Goal: Task Accomplishment & Management: Complete application form

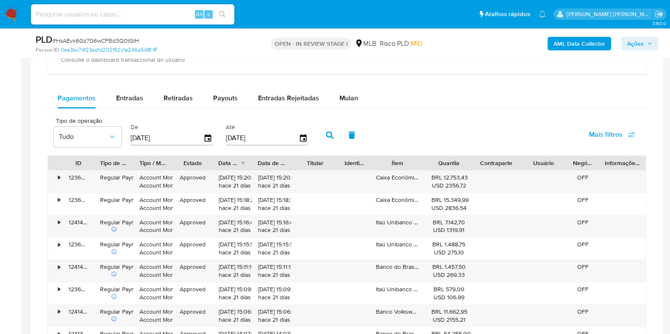
scroll to position [803, 0]
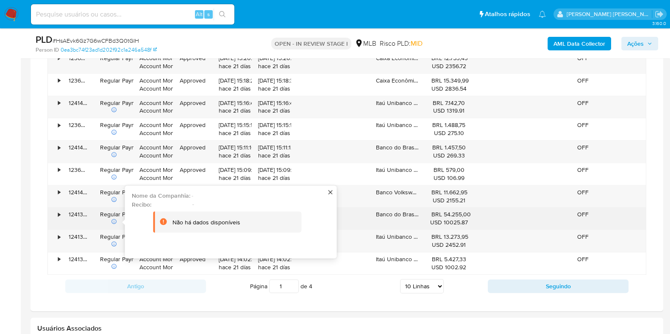
click at [112, 219] on icon at bounding box center [114, 222] width 6 height 6
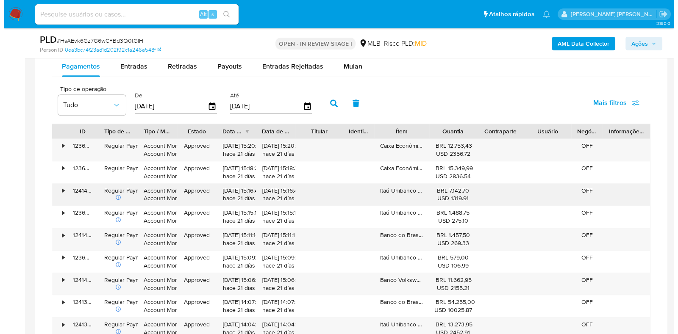
scroll to position [697, 0]
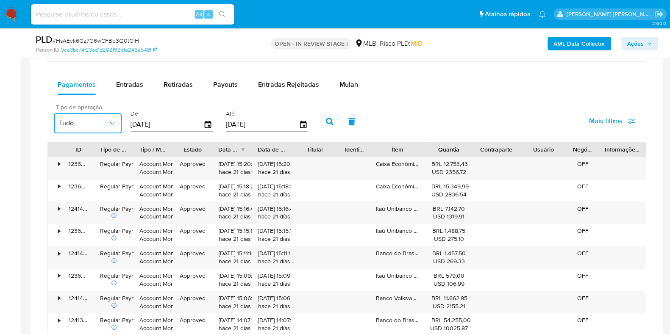
click at [116, 120] on icon "button" at bounding box center [112, 123] width 8 height 8
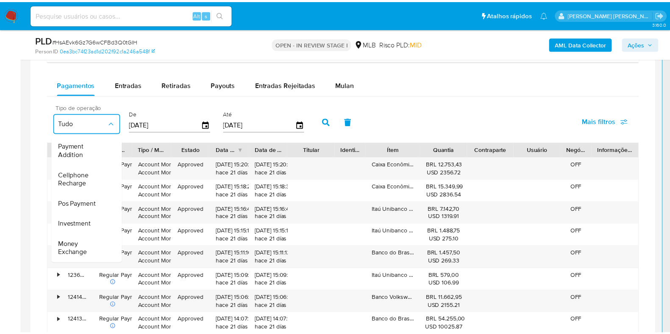
scroll to position [127, 0]
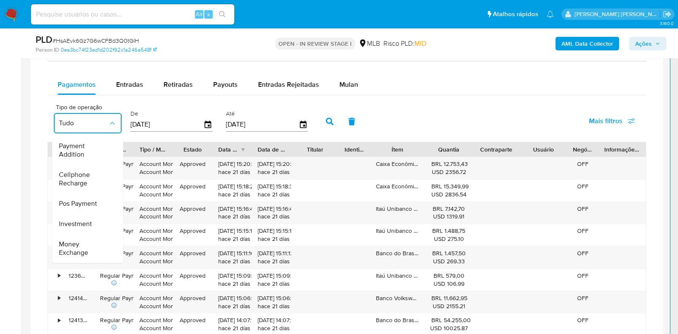
click at [446, 115] on div "Tipo de operação Tudo Tudo Regular Payment Money Transfer Recurring Payment Acc…" at bounding box center [346, 121] width 598 height 42
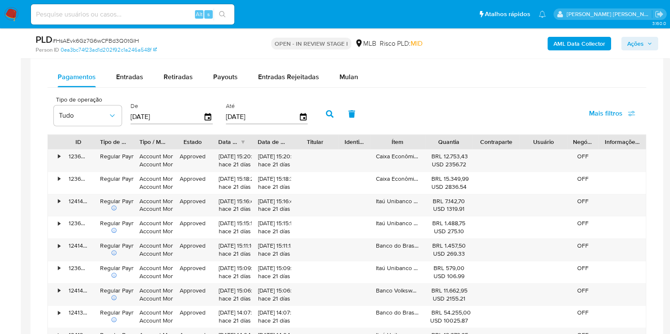
scroll to position [856, 0]
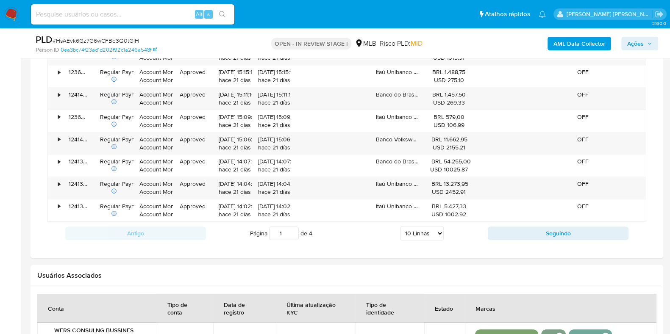
click at [424, 235] on select "5 Linhas 10 Linhas 20 Linhas 25 Linhas 50 Linhas 100 Linhas" at bounding box center [422, 233] width 44 height 14
select select "100"
click at [400, 226] on select "5 Linhas 10 Linhas 20 Linhas 25 Linhas 50 Linhas 100 Linhas" at bounding box center [422, 233] width 44 height 14
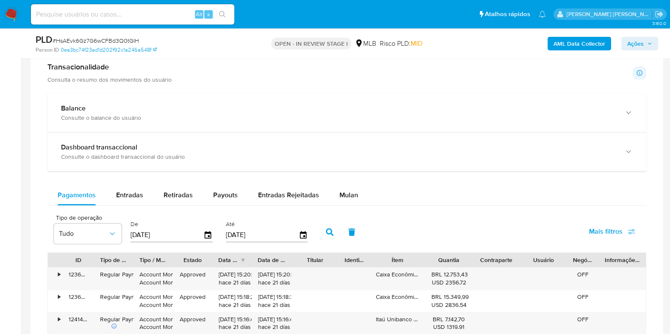
scroll to position [644, 0]
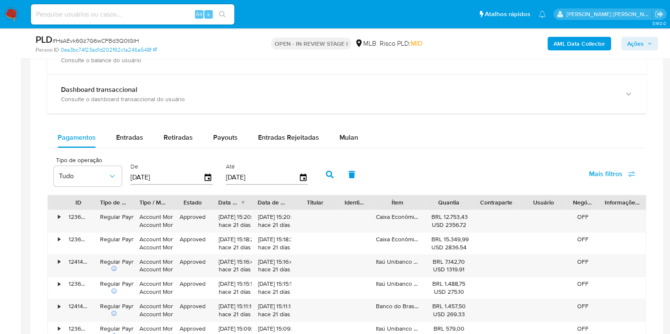
click at [155, 174] on input "22/06/2025" at bounding box center [166, 178] width 73 height 14
click at [205, 174] on icon "button" at bounding box center [208, 178] width 7 height 8
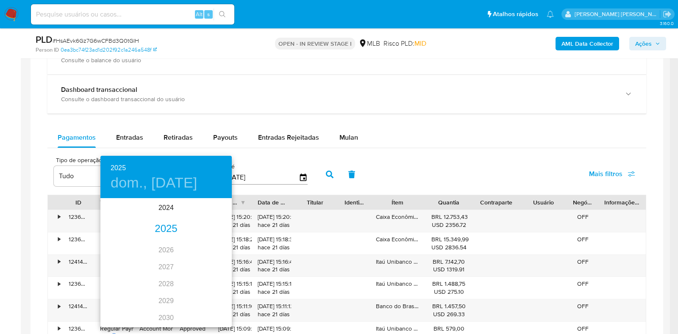
click at [161, 228] on div "2025" at bounding box center [165, 229] width 131 height 17
click at [124, 280] on div "jul." at bounding box center [122, 279] width 44 height 32
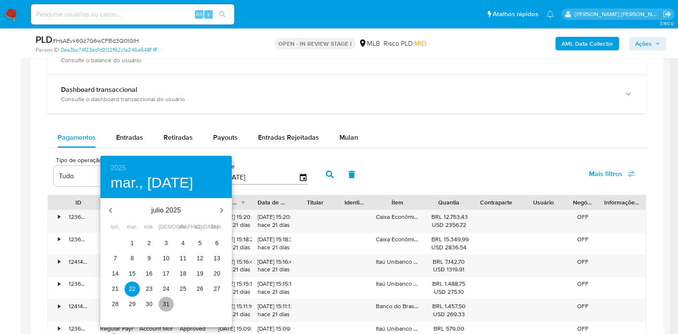
click at [165, 305] on p "31" at bounding box center [166, 304] width 7 height 8
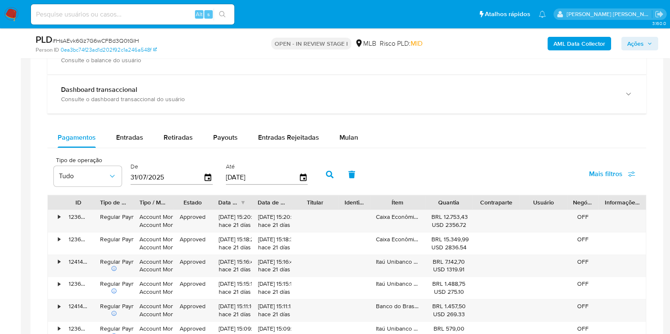
click at [246, 174] on input "19/09/2025" at bounding box center [262, 178] width 73 height 14
click at [296, 177] on icon "button" at bounding box center [303, 177] width 15 height 15
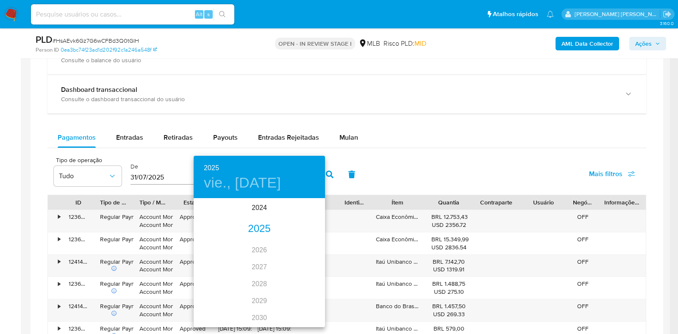
click at [251, 230] on div "2025" at bounding box center [259, 229] width 131 height 17
click at [215, 276] on div "jul." at bounding box center [216, 279] width 44 height 32
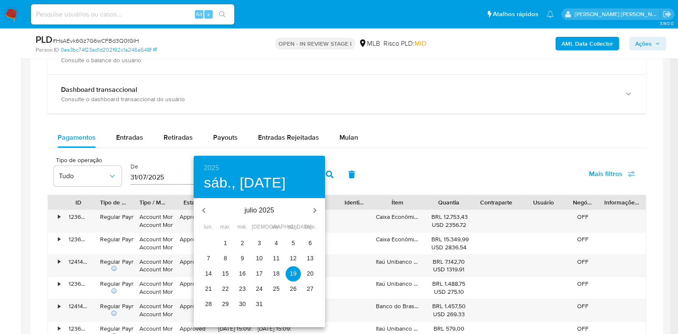
click at [257, 301] on p "31" at bounding box center [259, 304] width 7 height 8
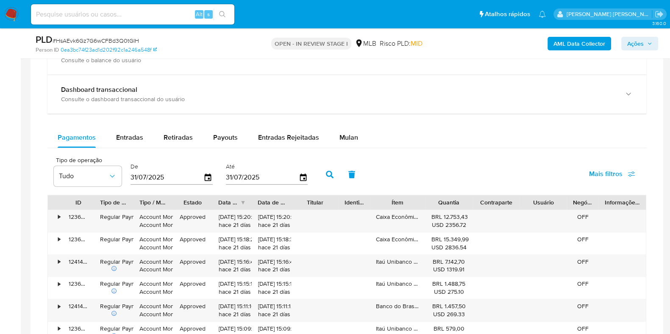
click at [326, 177] on button "button" at bounding box center [329, 174] width 22 height 20
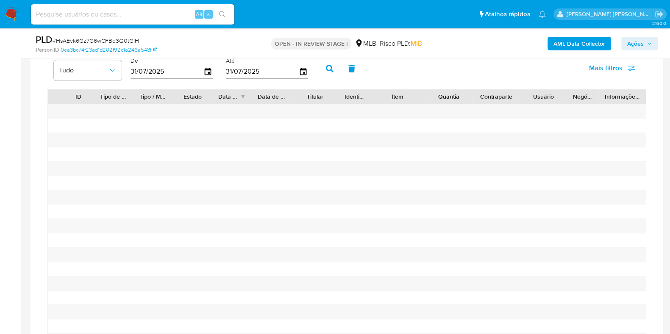
scroll to position [697, 0]
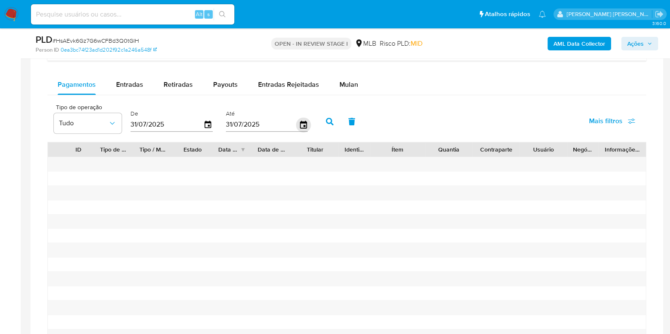
click at [299, 124] on icon "button" at bounding box center [303, 124] width 15 height 15
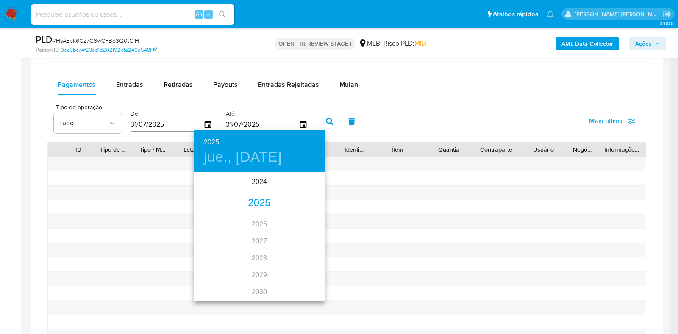
click at [261, 207] on div "2025" at bounding box center [259, 203] width 131 height 17
click at [260, 250] on div "ago." at bounding box center [259, 253] width 44 height 32
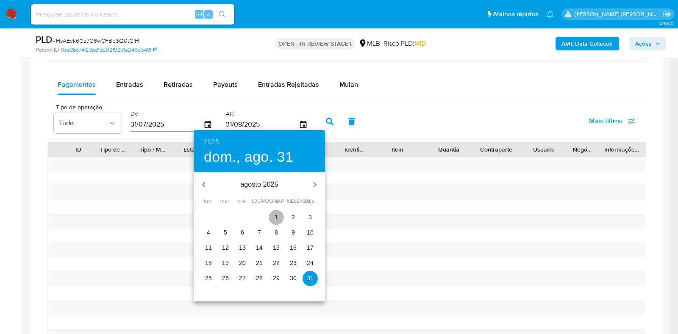
click at [277, 217] on p "1" at bounding box center [275, 217] width 3 height 8
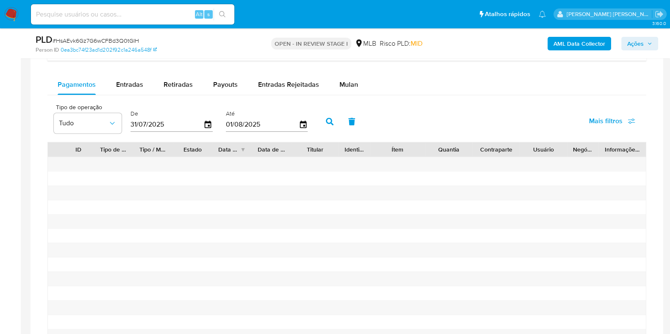
click at [326, 116] on button "button" at bounding box center [329, 121] width 22 height 20
click at [205, 119] on icon "button" at bounding box center [208, 124] width 15 height 15
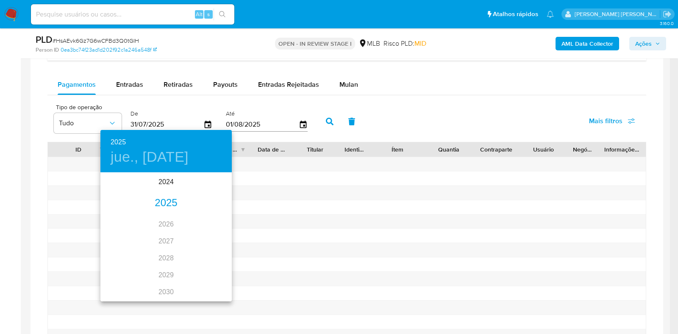
click at [166, 205] on div "2025" at bounding box center [165, 203] width 131 height 17
click at [119, 253] on div "jul." at bounding box center [122, 253] width 44 height 32
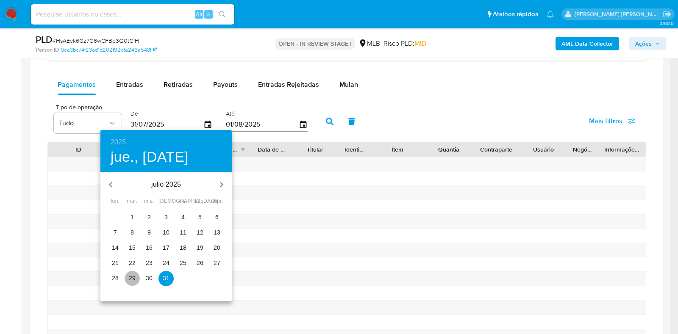
click at [133, 278] on p "29" at bounding box center [132, 278] width 7 height 8
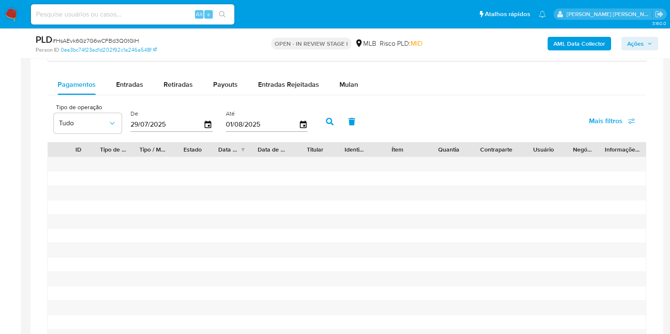
click at [327, 118] on icon "button" at bounding box center [330, 122] width 8 height 8
click at [297, 122] on icon "button" at bounding box center [303, 124] width 15 height 15
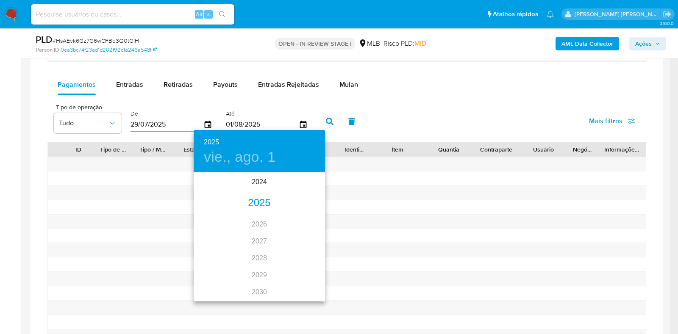
click at [249, 207] on div "2025" at bounding box center [259, 203] width 131 height 17
click at [253, 251] on div "ago." at bounding box center [259, 253] width 44 height 32
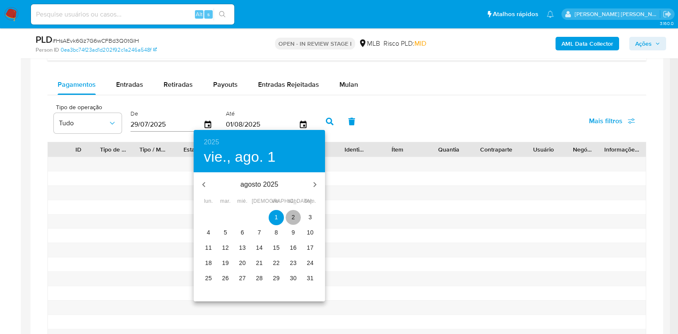
click at [296, 213] on span "2" at bounding box center [292, 217] width 15 height 8
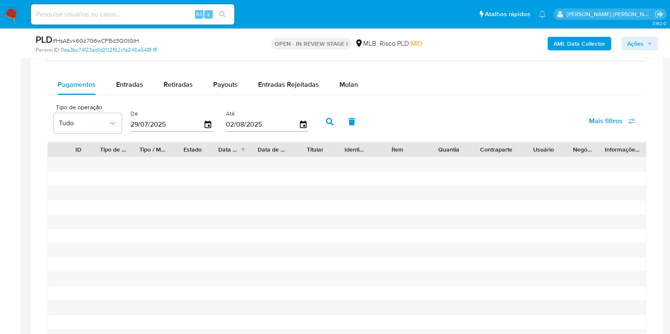
click at [329, 119] on icon "button" at bounding box center [330, 122] width 8 height 8
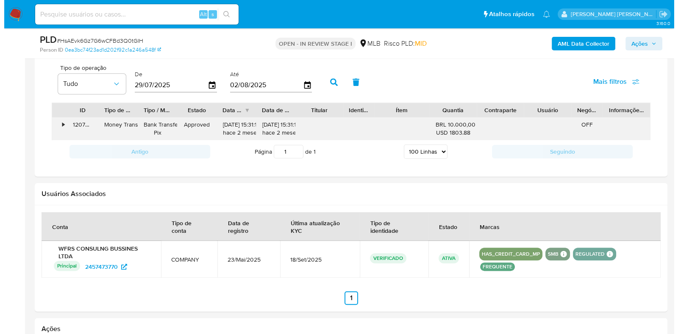
scroll to position [750, 0]
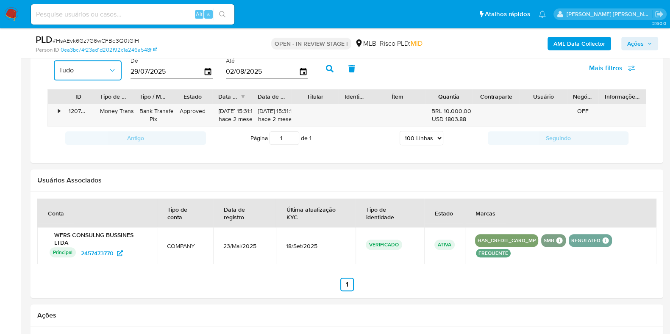
click at [117, 73] on button "Tudo" at bounding box center [88, 70] width 68 height 20
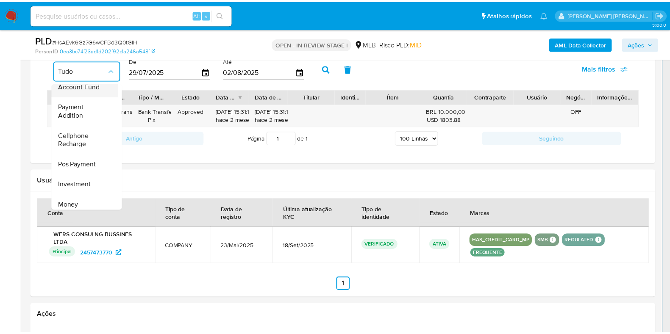
scroll to position [127, 0]
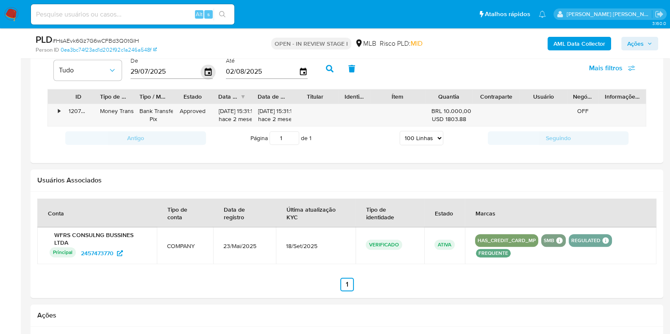
click at [204, 71] on icon "button" at bounding box center [208, 71] width 15 height 15
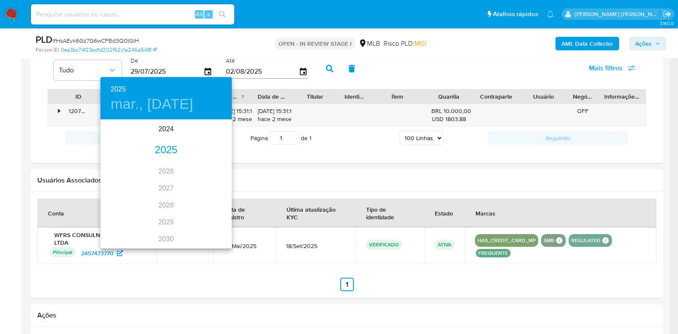
click at [171, 153] on div "2025" at bounding box center [165, 150] width 131 height 17
click at [120, 200] on div "jul." at bounding box center [122, 200] width 44 height 32
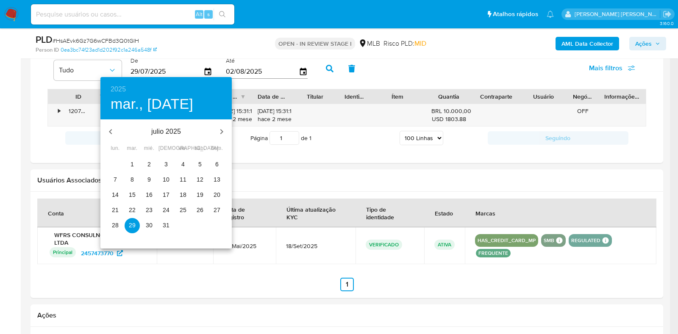
click at [132, 164] on p "1" at bounding box center [131, 164] width 3 height 8
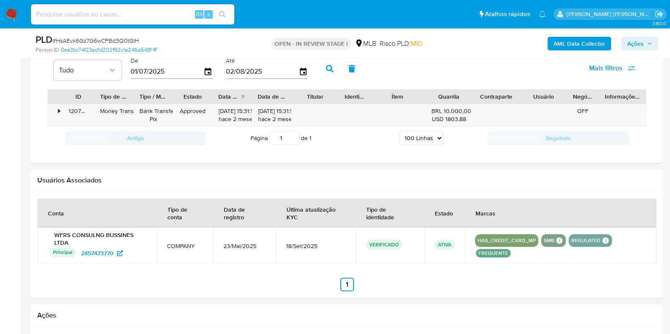
click at [330, 65] on button "button" at bounding box center [329, 68] width 22 height 20
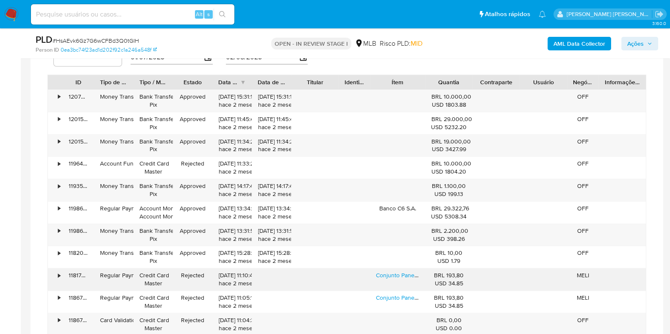
scroll to position [750, 0]
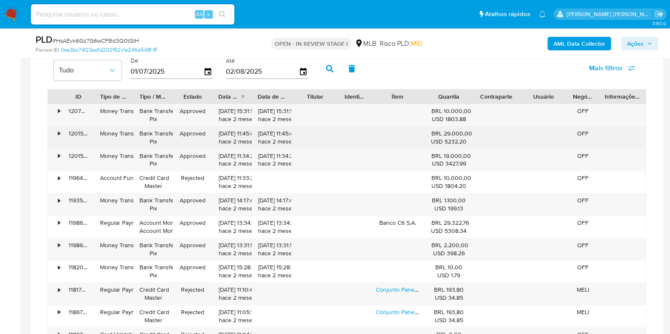
click at [58, 130] on div "•" at bounding box center [59, 134] width 2 height 8
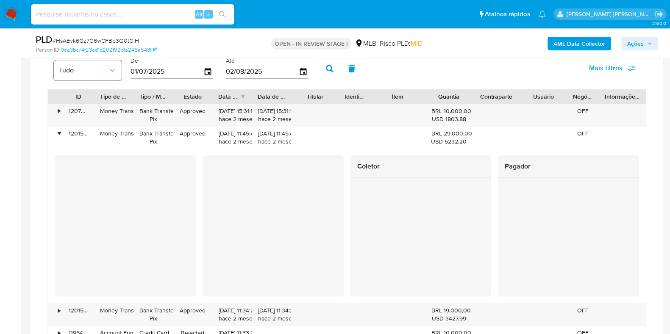
click at [112, 73] on button "Tudo" at bounding box center [88, 70] width 68 height 20
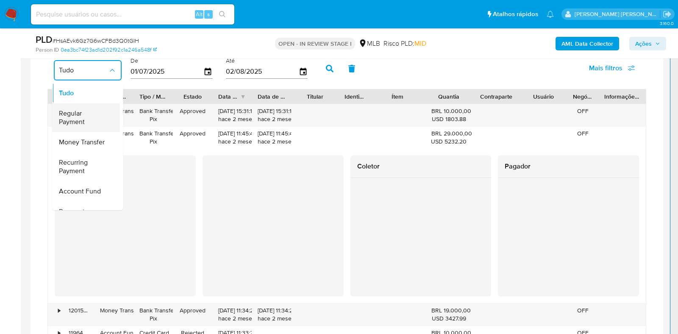
click at [100, 122] on span "Regular Payment" at bounding box center [83, 118] width 49 height 17
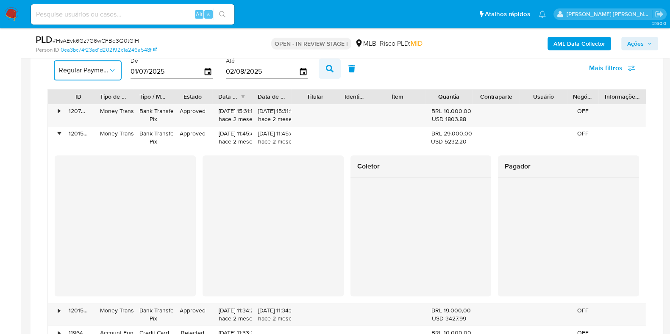
click at [318, 70] on button "button" at bounding box center [329, 68] width 22 height 20
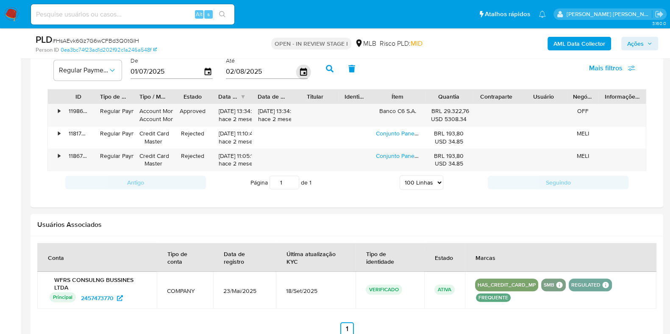
click at [299, 74] on icon "button" at bounding box center [302, 72] width 7 height 8
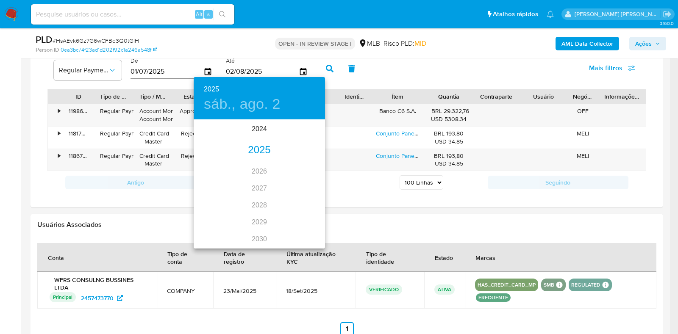
click at [259, 151] on div "2025" at bounding box center [259, 150] width 131 height 17
click at [266, 201] on div "ago." at bounding box center [259, 200] width 44 height 32
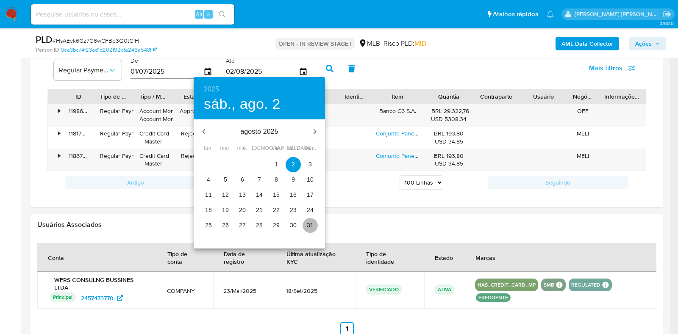
click at [307, 224] on p "31" at bounding box center [310, 225] width 7 height 8
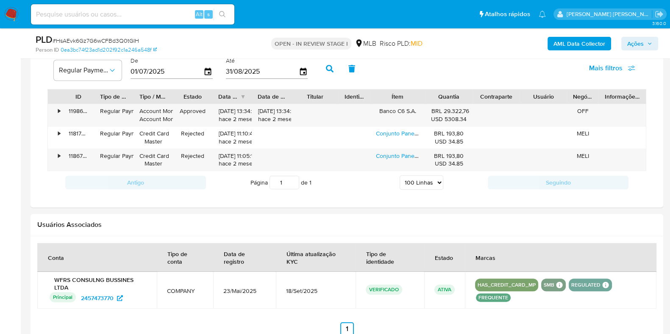
click at [328, 69] on icon "button" at bounding box center [330, 69] width 8 height 8
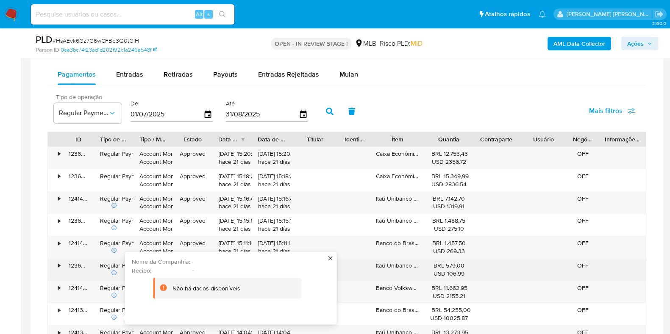
scroll to position [697, 0]
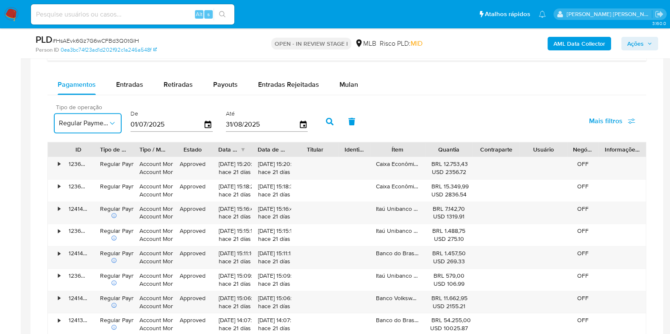
click at [112, 124] on icon "button" at bounding box center [112, 123] width 8 height 8
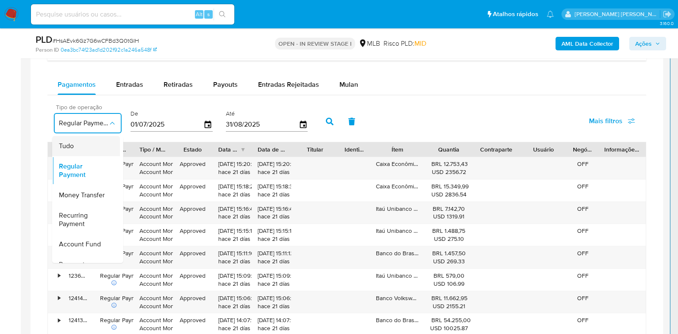
click at [89, 146] on div "Tudo" at bounding box center [83, 146] width 49 height 20
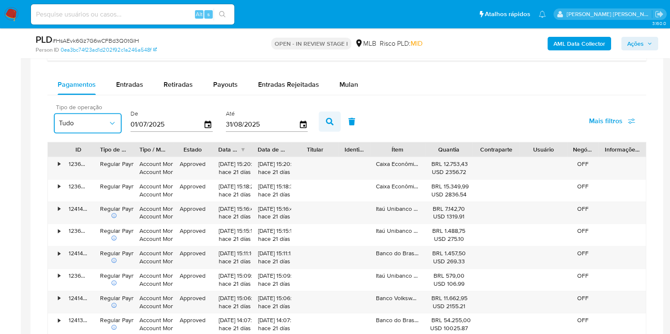
click at [326, 118] on icon "button" at bounding box center [330, 122] width 8 height 8
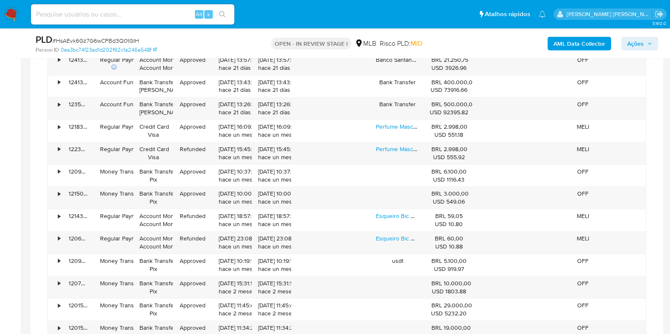
scroll to position [1015, 0]
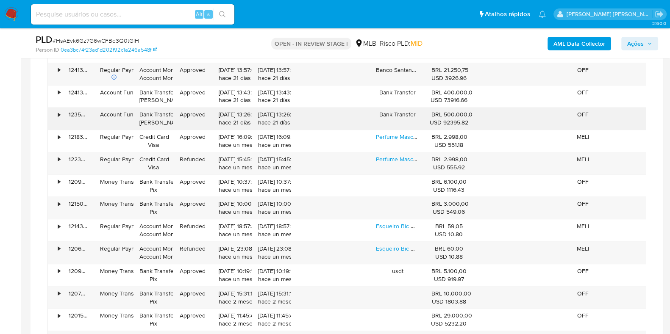
click at [436, 114] on div "BRL 500.000,00 USD 92395.82" at bounding box center [449, 119] width 36 height 16
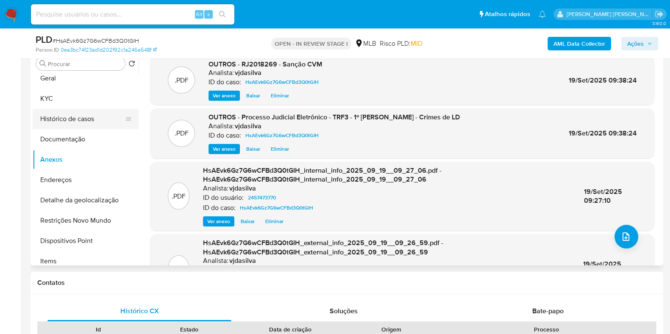
scroll to position [0, 0]
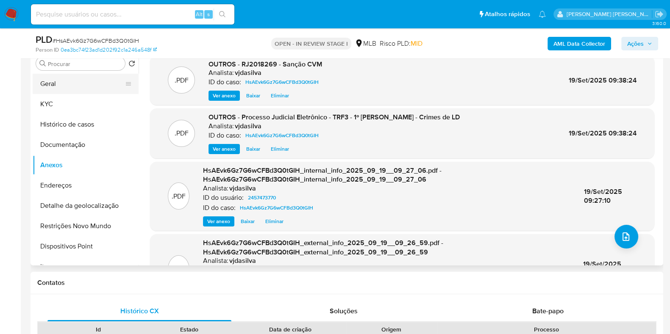
click at [61, 84] on button "Geral" at bounding box center [82, 84] width 99 height 20
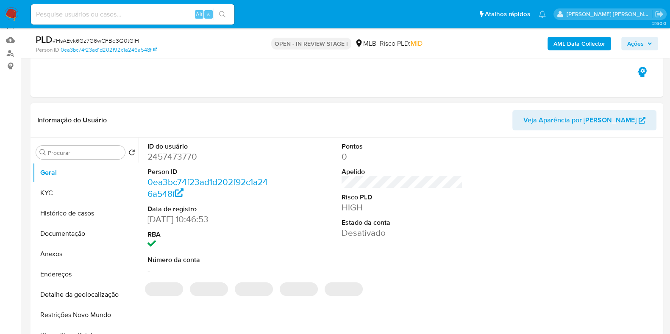
scroll to position [66, 0]
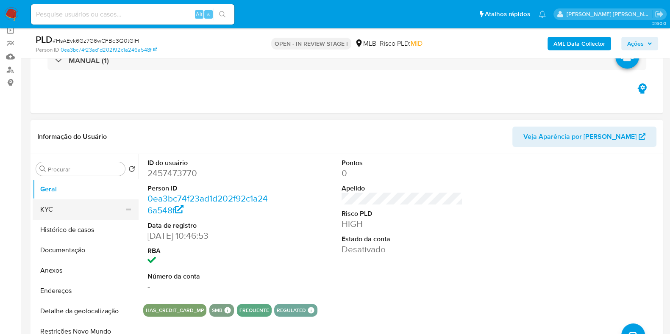
click at [71, 213] on button "KYC" at bounding box center [82, 209] width 99 height 20
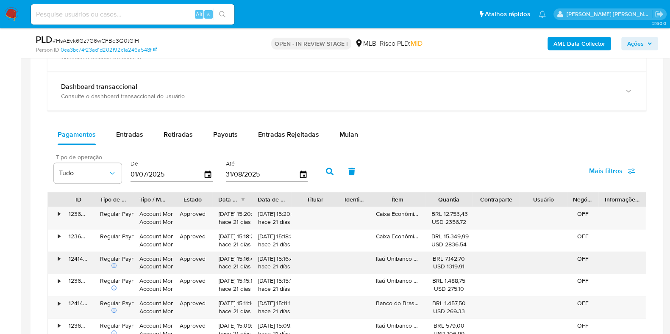
scroll to position [595, 0]
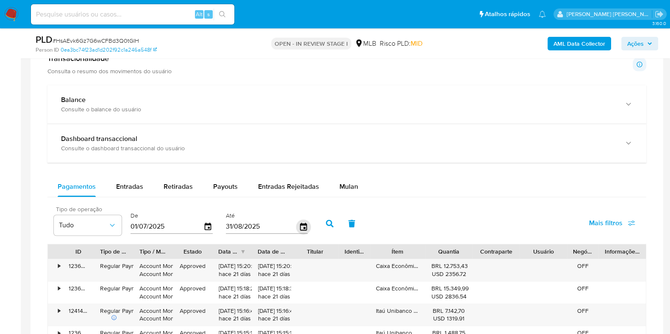
click at [299, 225] on icon "button" at bounding box center [303, 226] width 15 height 15
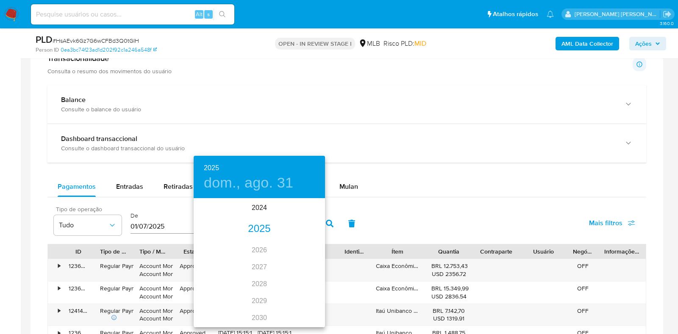
click at [252, 228] on div "2025" at bounding box center [259, 229] width 131 height 17
click at [296, 276] on div "sep." at bounding box center [303, 279] width 44 height 32
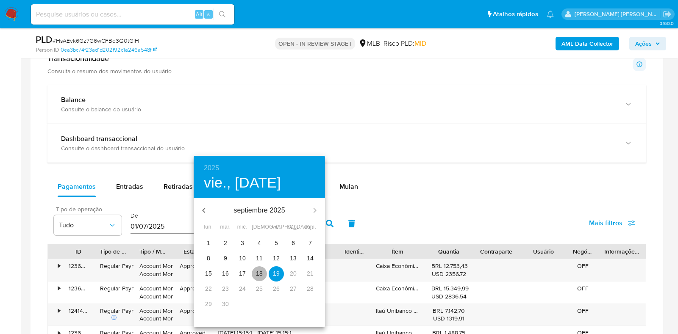
click at [258, 269] on p "18" at bounding box center [259, 273] width 7 height 8
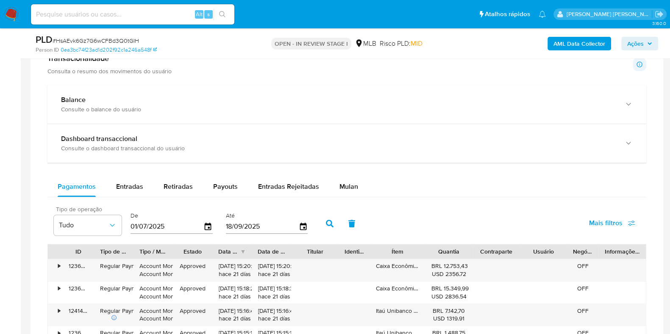
click at [327, 225] on icon "button" at bounding box center [330, 224] width 8 height 8
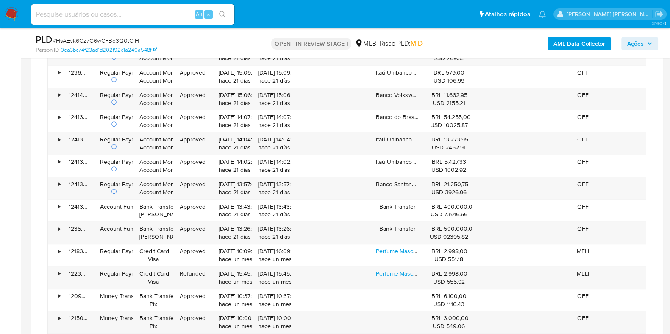
scroll to position [913, 0]
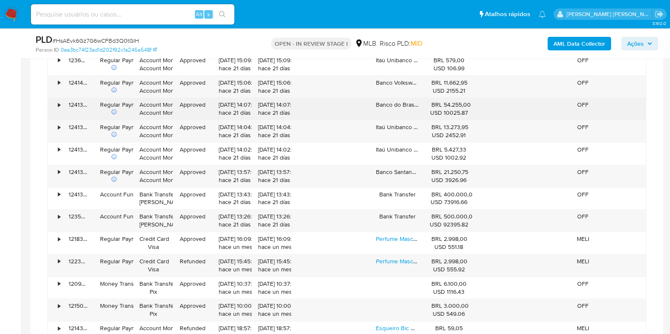
click at [56, 104] on div "•" at bounding box center [55, 109] width 15 height 22
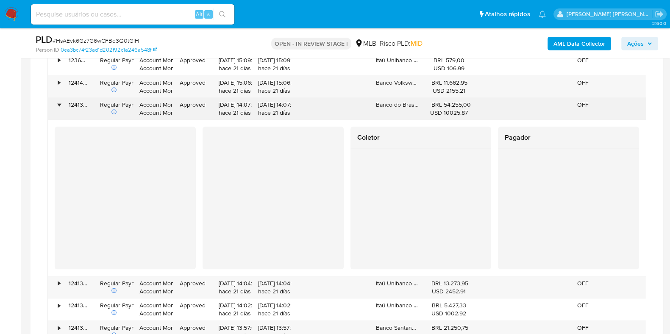
click at [56, 104] on div "•" at bounding box center [55, 109] width 15 height 22
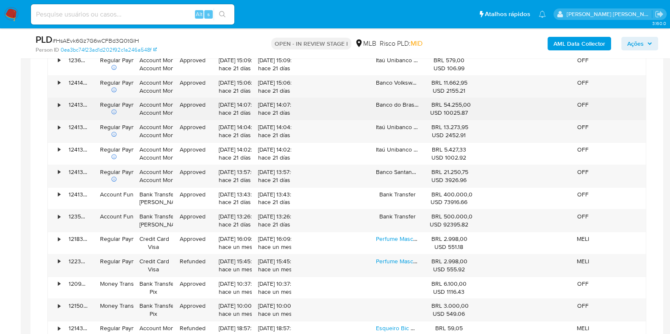
click at [403, 99] on div "Banco do Brasil S.A." at bounding box center [397, 109] width 55 height 22
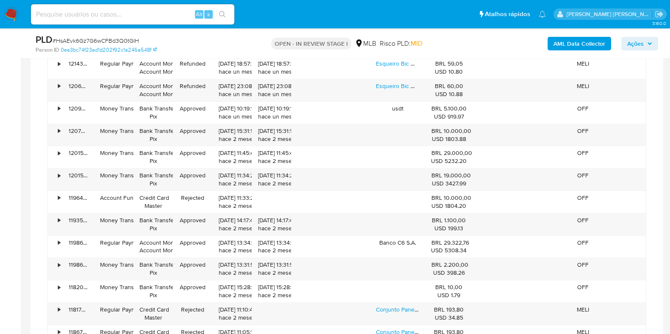
scroll to position [1124, 0]
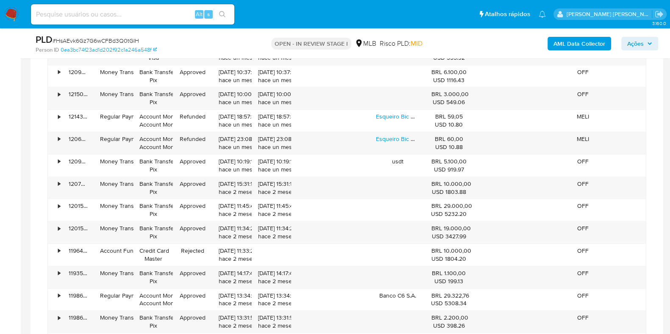
click at [446, 247] on div "BRL 10.000,00 USD 1804.20" at bounding box center [449, 255] width 36 height 16
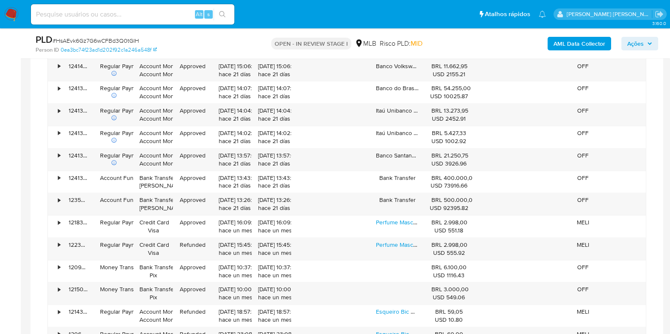
scroll to position [913, 0]
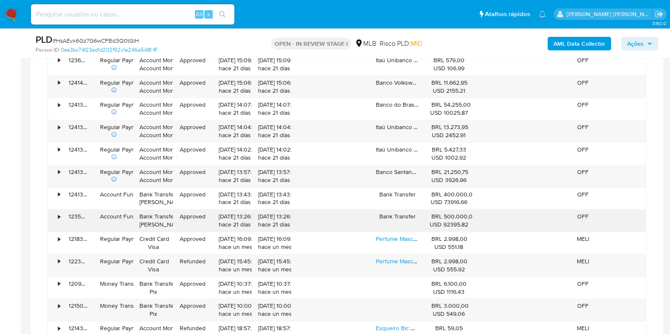
click at [443, 217] on div "BRL 500.000,00 USD 92395.82" at bounding box center [449, 221] width 36 height 16
click at [57, 215] on div "•" at bounding box center [55, 221] width 15 height 22
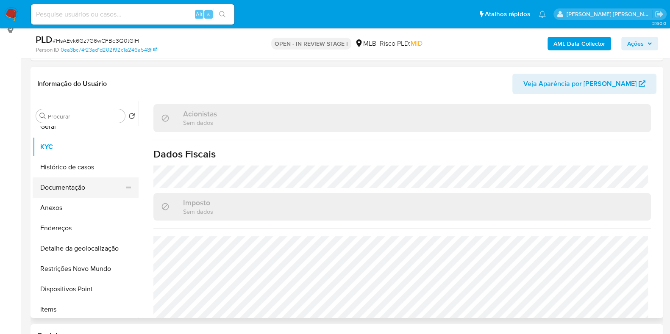
scroll to position [0, 0]
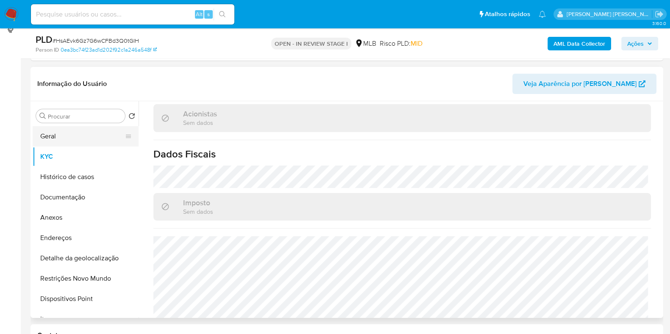
click at [83, 142] on button "Geral" at bounding box center [82, 136] width 99 height 20
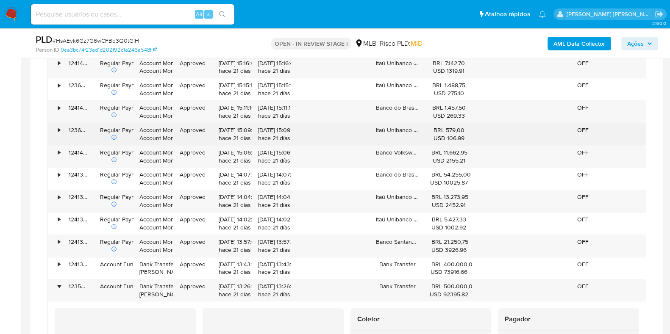
scroll to position [859, 0]
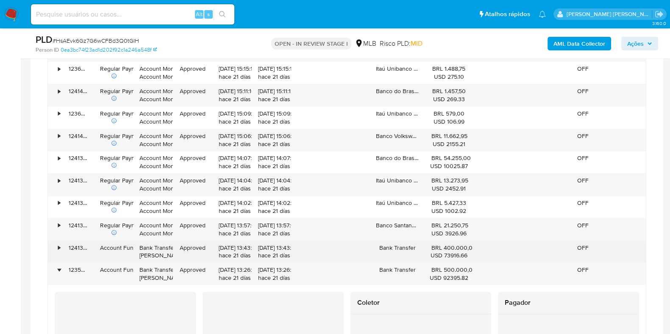
click at [446, 244] on div "BRL 400.000,00 USD 73916.66" at bounding box center [449, 252] width 36 height 16
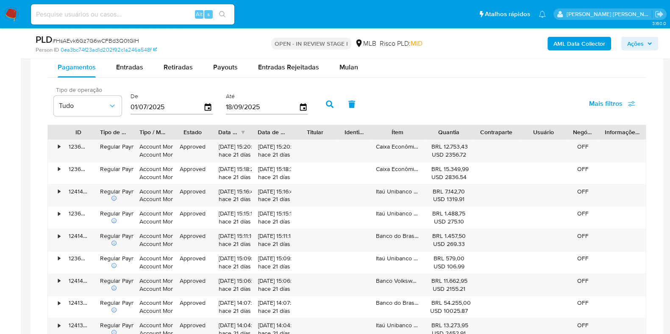
scroll to position [701, 0]
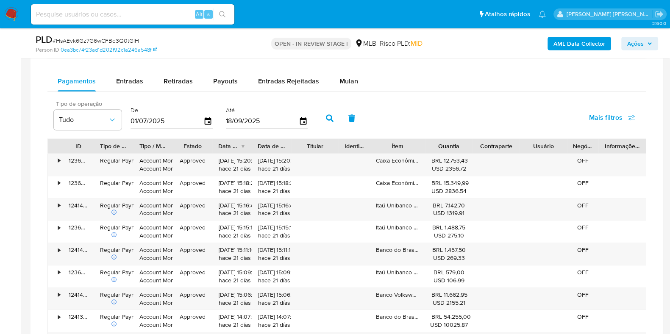
click at [326, 117] on icon "button" at bounding box center [330, 118] width 8 height 8
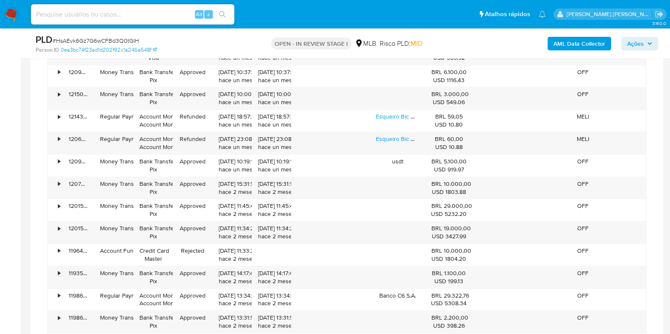
scroll to position [1072, 0]
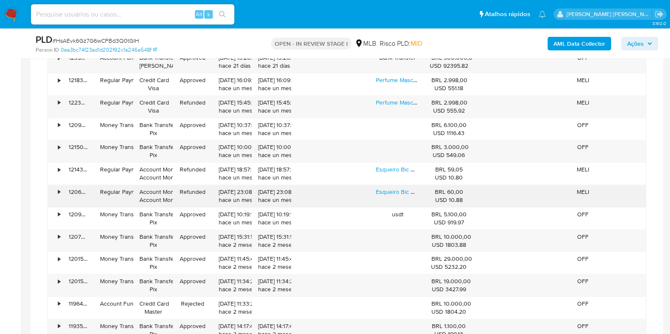
click at [160, 200] on div "Account Money Account Money" at bounding box center [153, 196] width 28 height 16
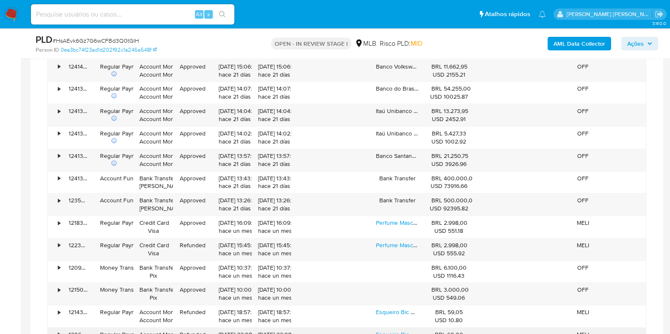
scroll to position [913, 0]
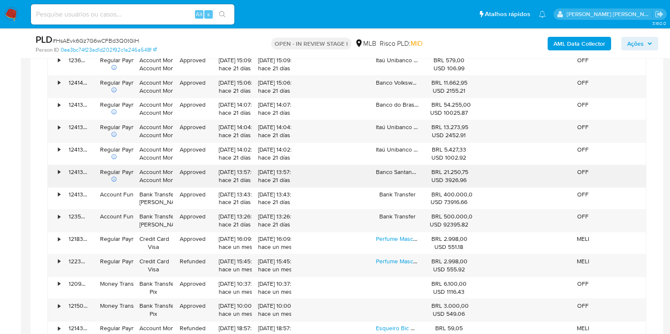
click at [164, 184] on div "Account Money Account Money" at bounding box center [152, 176] width 39 height 22
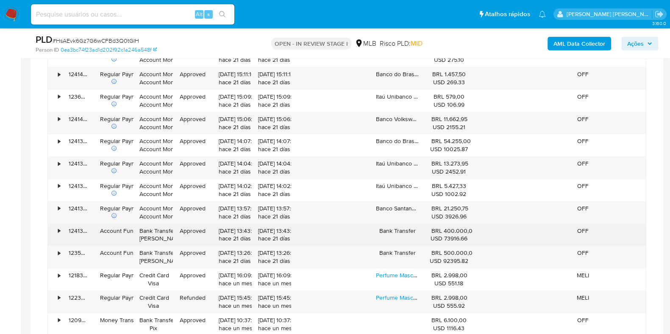
scroll to position [859, 0]
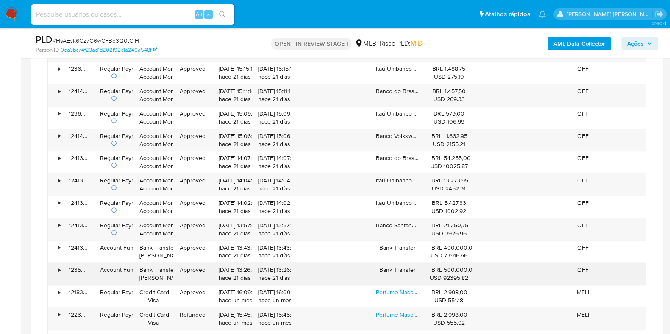
click at [220, 269] on div "29/08/2025 13:26:39 hace 21 días" at bounding box center [232, 274] width 28 height 16
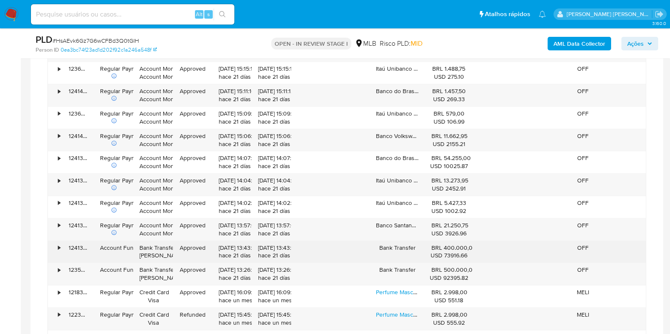
click at [227, 253] on div "29/08/2025 13:43:33 hace 21 días" at bounding box center [232, 252] width 28 height 16
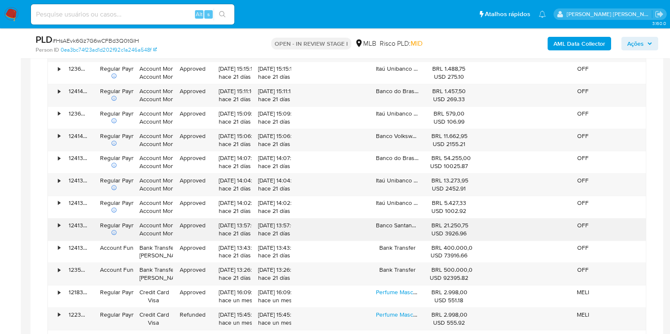
click at [229, 230] on div "29/08/2025 13:57:03 hace 21 días" at bounding box center [232, 230] width 28 height 16
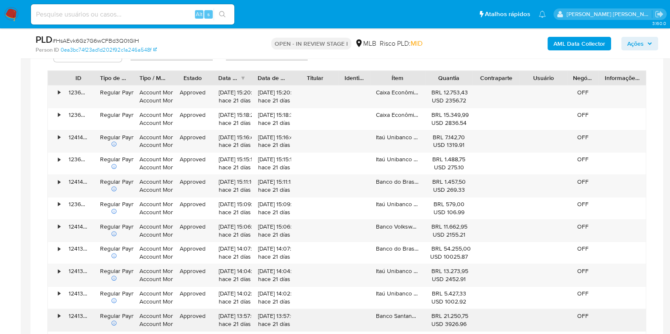
scroll to position [753, 0]
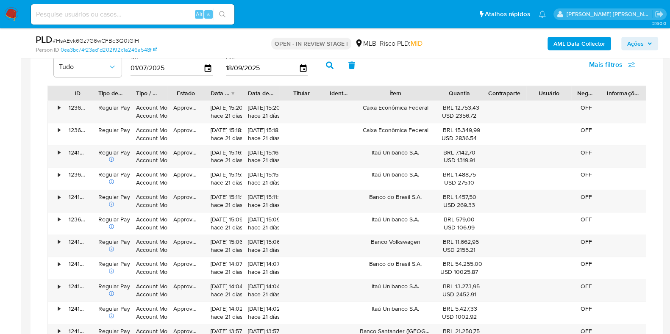
drag, startPoint x: 428, startPoint y: 94, endPoint x: 457, endPoint y: 94, distance: 28.8
click at [457, 94] on div "ID Tipo de operação Tipo / Método Estado Data de criação Data de aprovação Titu…" at bounding box center [347, 93] width 598 height 14
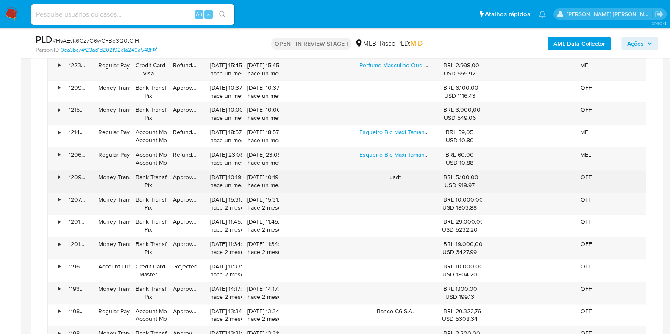
scroll to position [1124, 0]
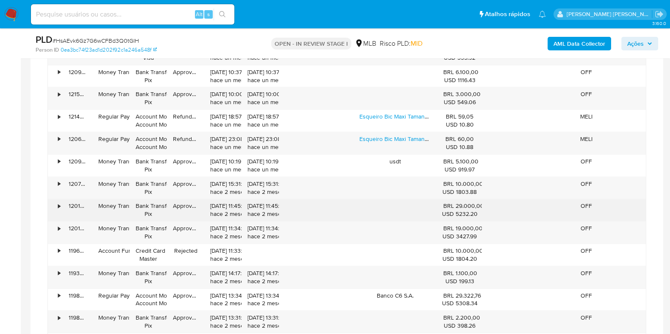
click at [258, 205] on div "28/07/2025 11:45:49 hace 2 meses" at bounding box center [259, 210] width 25 height 16
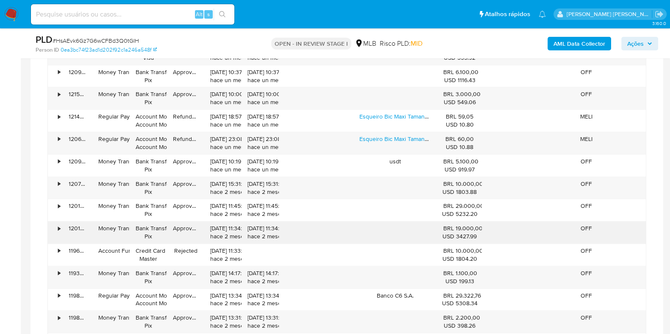
drag, startPoint x: 258, startPoint y: 205, endPoint x: 259, endPoint y: 236, distance: 31.3
click at [259, 236] on div "• 123606322285 Regular Payment Account Money Account Money Approved 29/08/2025 …" at bounding box center [346, 87] width 598 height 716
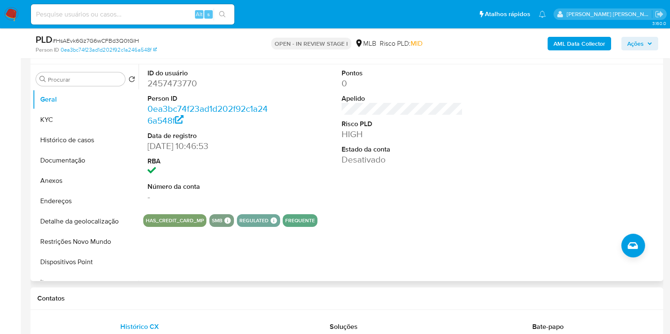
scroll to position [66, 0]
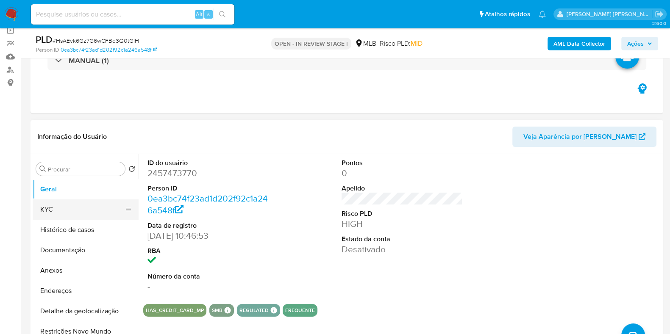
click at [90, 215] on button "KYC" at bounding box center [82, 209] width 99 height 20
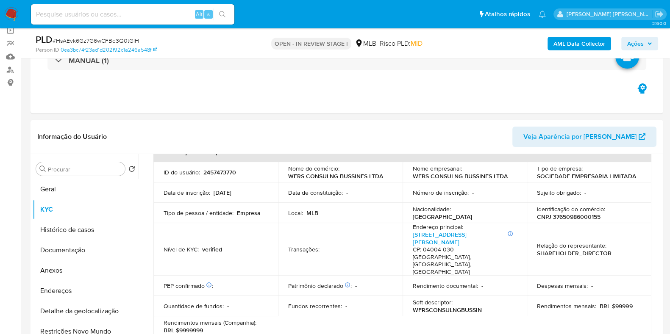
scroll to position [53, 0]
click at [423, 234] on link "Rua Desembargador Eliseu Guilherme 257, Paraíso" at bounding box center [440, 238] width 54 height 16
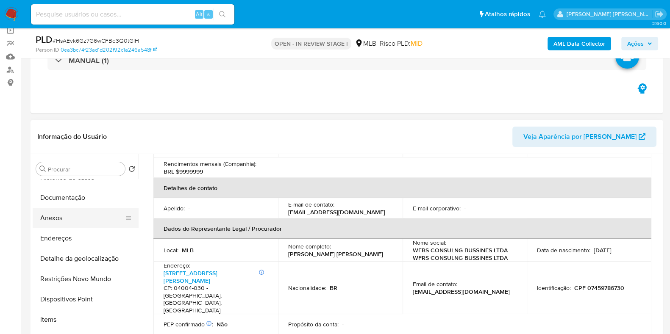
click at [69, 218] on button "Anexos" at bounding box center [82, 218] width 99 height 20
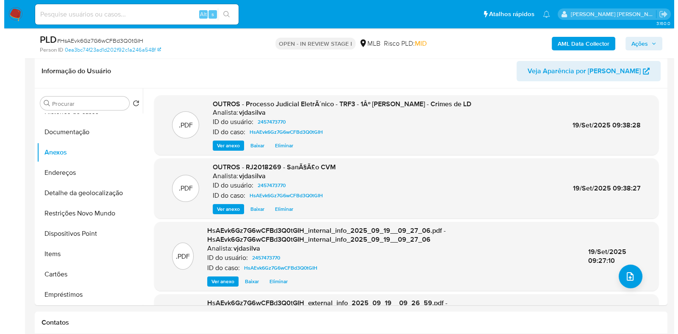
scroll to position [171, 0]
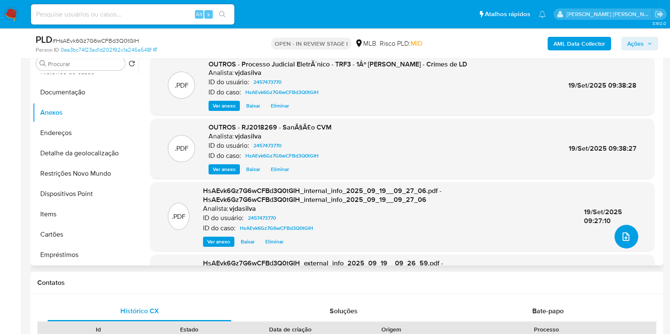
click at [621, 240] on icon "upload-file" at bounding box center [625, 237] width 10 height 10
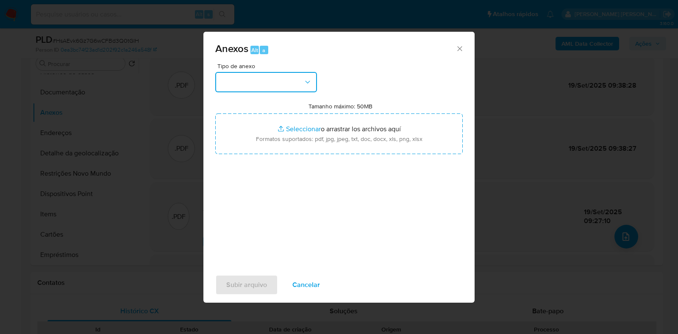
click at [310, 77] on button "button" at bounding box center [266, 82] width 102 height 20
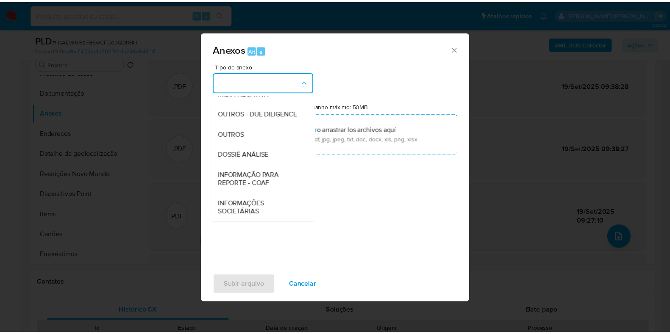
scroll to position [130, 0]
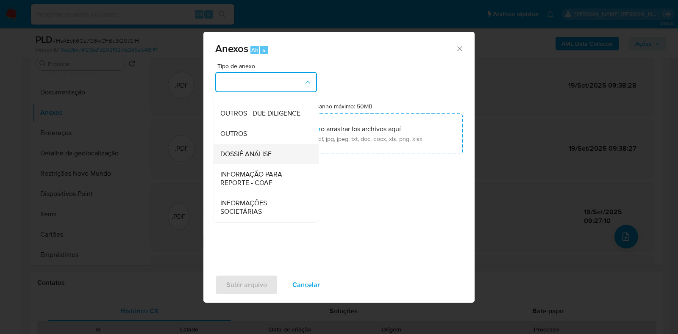
click at [289, 149] on div "DOSSIÊ ANÁLISE" at bounding box center [263, 154] width 86 height 20
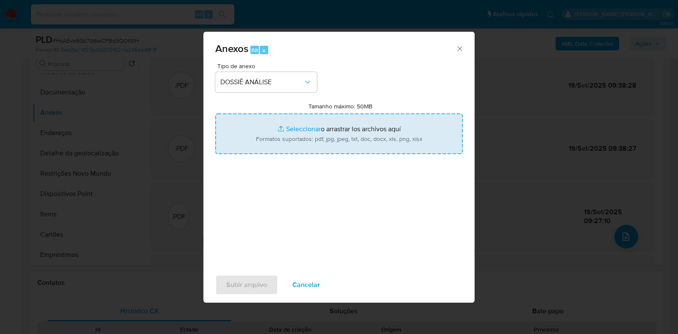
type input "C:\fakepath\SAR - XXXX - CNPJ 37650986000155 - WFRS CONSULNG BUSSINES LTDA (1).…"
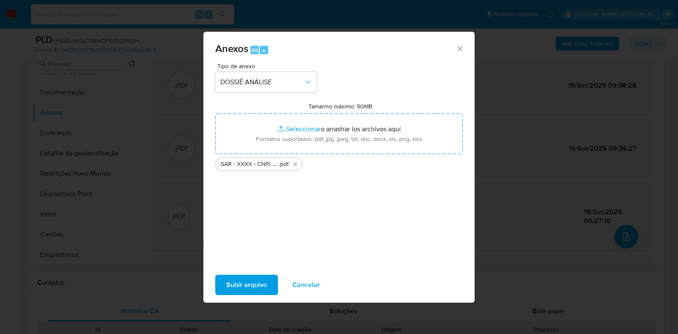
click at [233, 285] on span "Subir arquivo" at bounding box center [246, 285] width 41 height 19
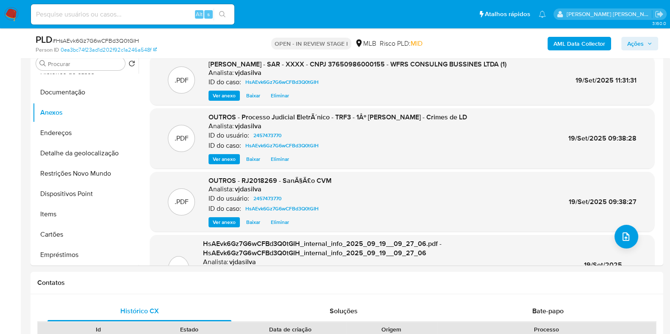
click at [642, 43] on span "Ações" at bounding box center [635, 44] width 17 height 14
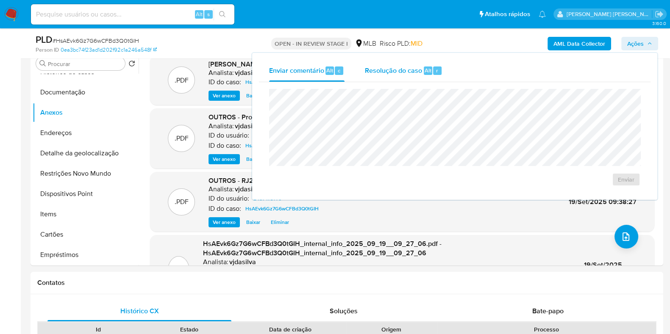
click at [363, 71] on button "Resolução do caso Alt r" at bounding box center [403, 71] width 98 height 22
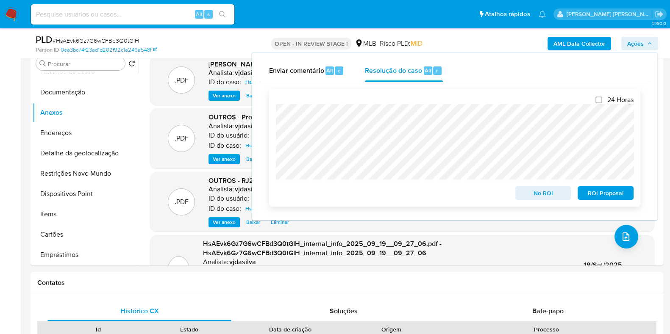
click at [609, 195] on span "ROI Proposal" at bounding box center [605, 193] width 44 height 12
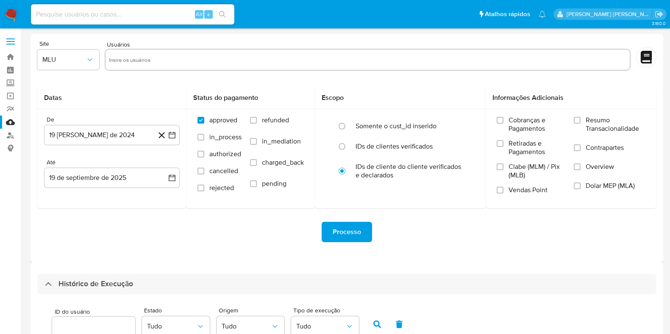
select select "100"
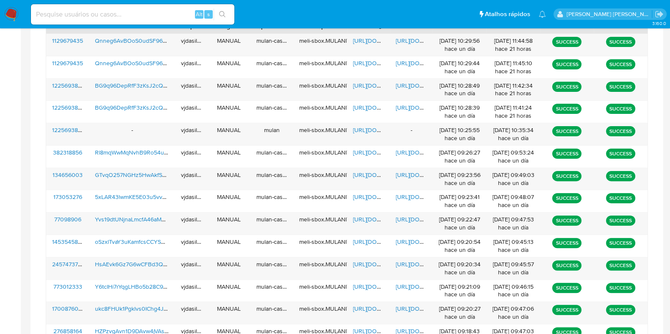
click at [110, 11] on input at bounding box center [132, 14] width 203 height 11
paste input "1464645820"
click at [97, 19] on input "1464645820" at bounding box center [132, 14] width 203 height 11
type input "1464645820"
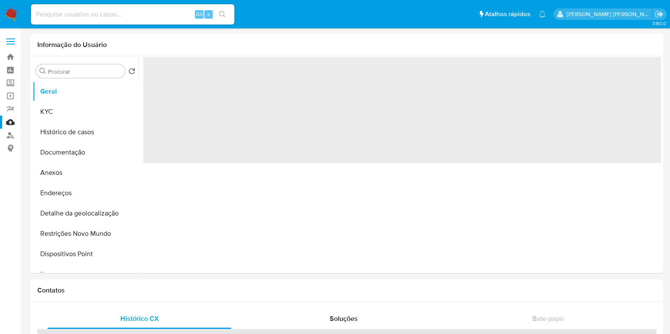
select select "10"
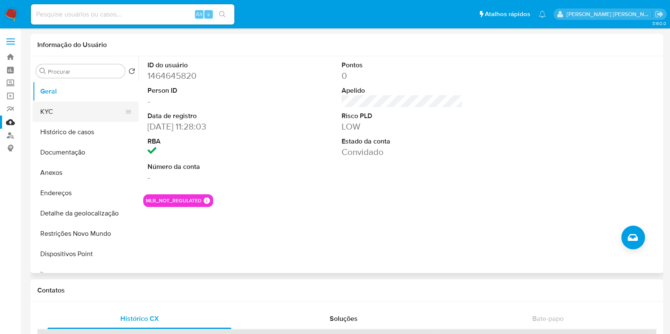
click at [53, 108] on button "KYC" at bounding box center [82, 112] width 99 height 20
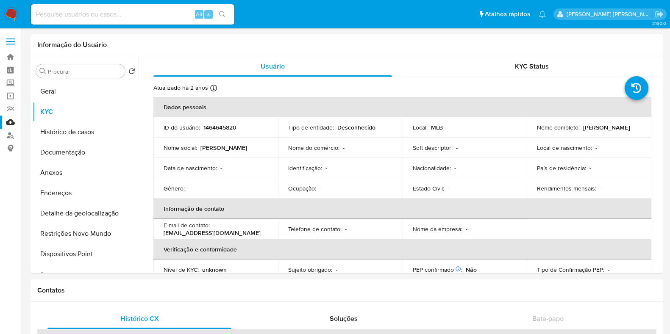
click at [11, 119] on link "Mulan" at bounding box center [50, 122] width 101 height 13
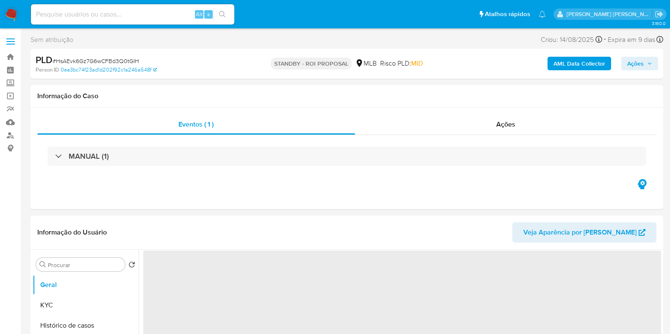
select select "10"
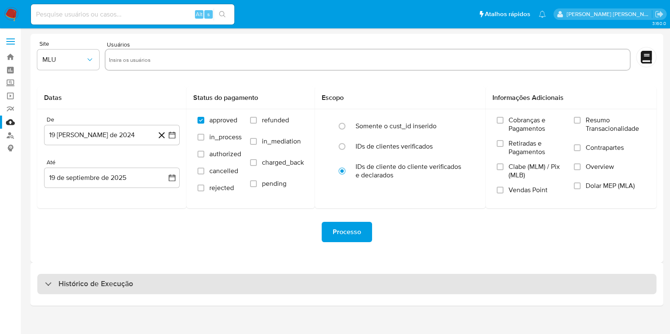
click at [185, 287] on div "Histórico de Execução" at bounding box center [346, 284] width 619 height 20
select select "10"
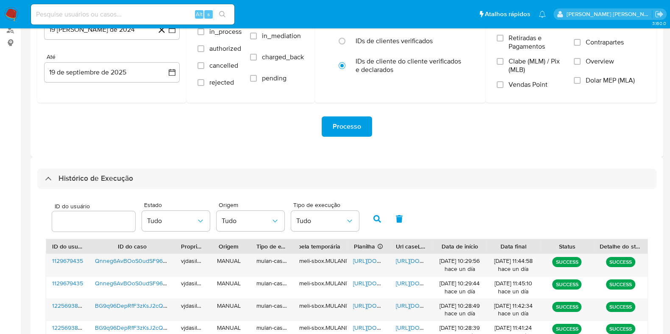
scroll to position [326, 0]
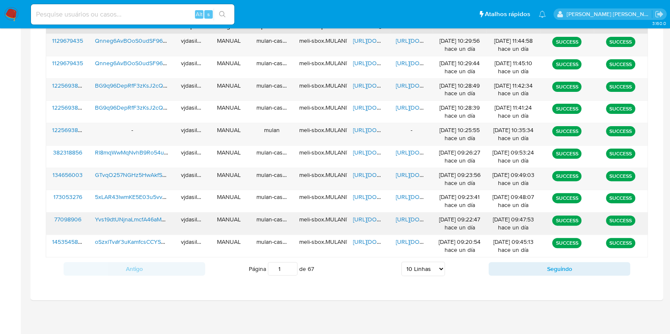
click at [407, 221] on span "https://docs.google.com/document/d/1XIGd_BJRHRwCBg6pcrBafnqIz9MpG8UEdGe1yrYRXac…" at bounding box center [425, 219] width 58 height 8
click at [373, 222] on div "https://docs.google.com/spreadsheets/d/1VNgeWy6FNOhfF8hvSknHF9NNdolm8vPMKVwzhVI…" at bounding box center [368, 224] width 43 height 22
click at [371, 216] on span "https://docs.google.com/spreadsheets/d/1VNgeWy6FNOhfF8hvSknHF9NNdolm8vPMKVwzhVI…" at bounding box center [382, 219] width 58 height 8
click at [130, 218] on span "Yvs19dtUNjnaLmcfA46aMUv4" at bounding box center [133, 219] width 77 height 8
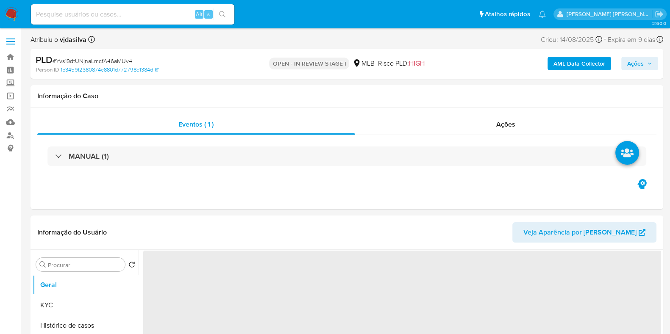
select select "10"
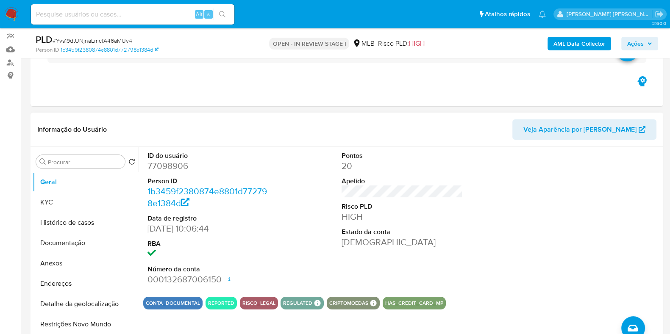
scroll to position [159, 0]
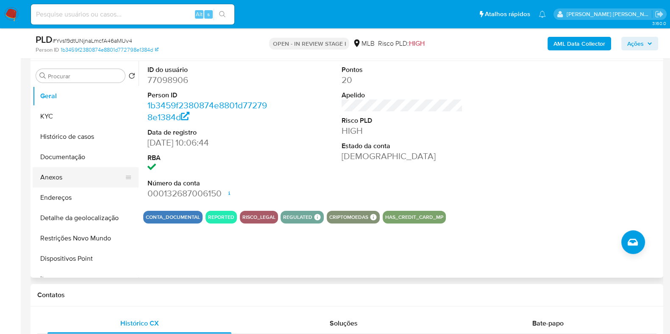
click at [59, 175] on button "Anexos" at bounding box center [82, 177] width 99 height 20
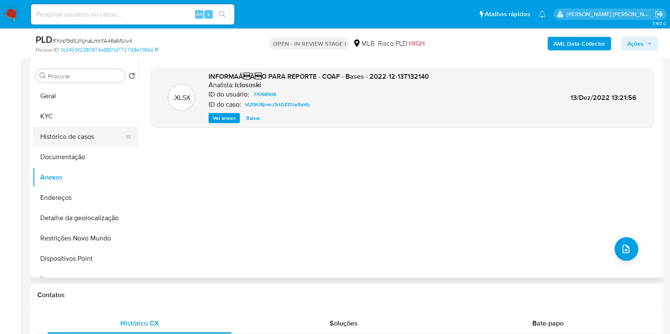
click at [75, 132] on button "Histórico de casos" at bounding box center [82, 137] width 99 height 20
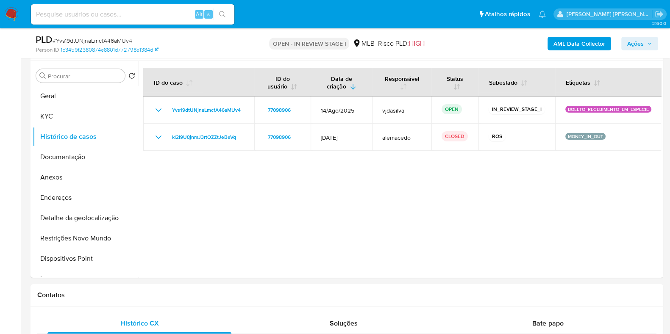
click at [565, 45] on b "AML Data Collector" at bounding box center [579, 44] width 52 height 14
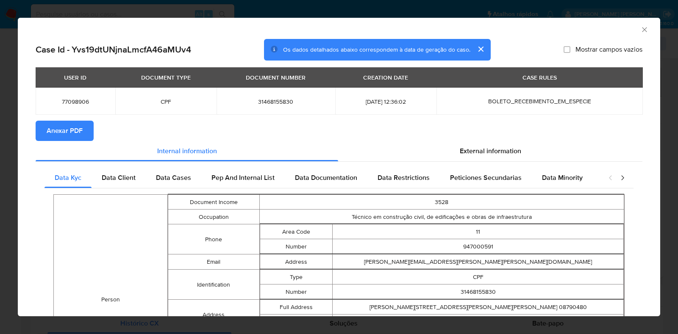
click at [60, 127] on span "Anexar PDF" at bounding box center [65, 131] width 36 height 19
click at [642, 29] on icon "Fechar a janela" at bounding box center [644, 29] width 5 height 5
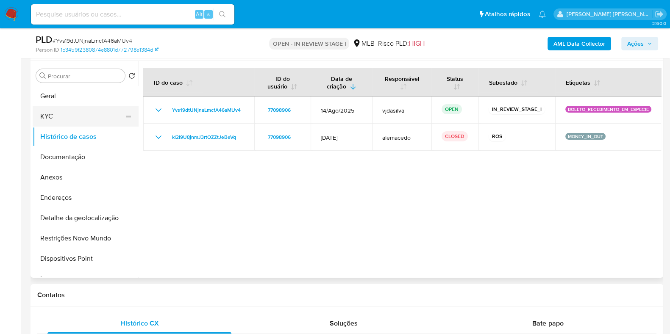
click at [62, 117] on button "KYC" at bounding box center [82, 116] width 99 height 20
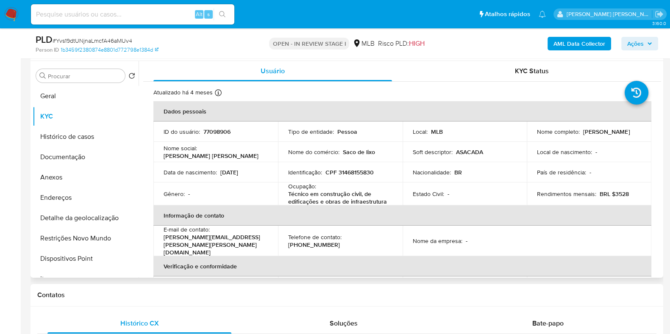
click at [345, 196] on p "Técnico em construção civil, de edificações e obras de infraestrutura" at bounding box center [338, 197] width 101 height 15
copy div "Ocupação : Técnico em construção civil, de edificações e obras de infraestrutura"
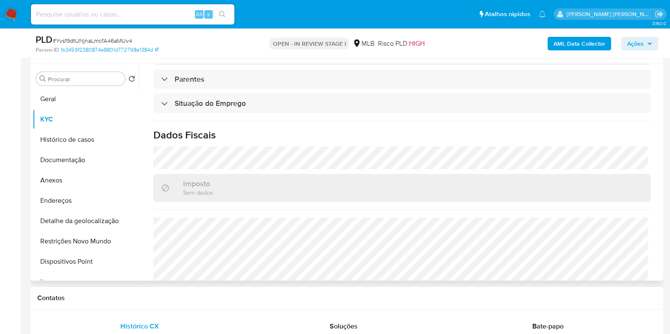
scroll to position [358, 0]
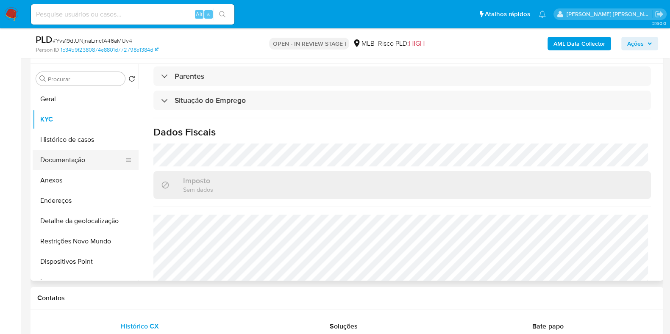
click at [84, 161] on button "Documentação" at bounding box center [82, 160] width 99 height 20
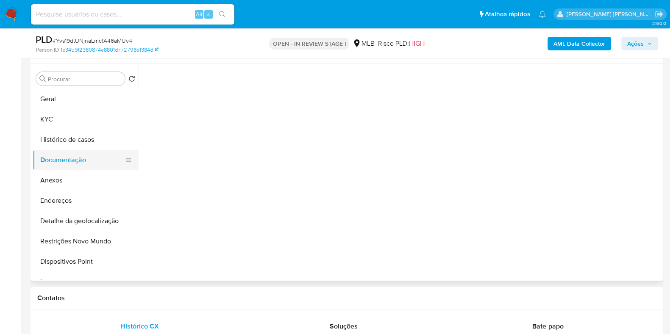
scroll to position [0, 0]
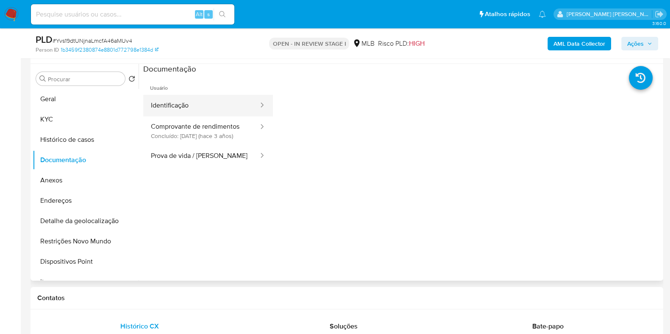
click at [193, 100] on button "Identificação" at bounding box center [201, 106] width 116 height 22
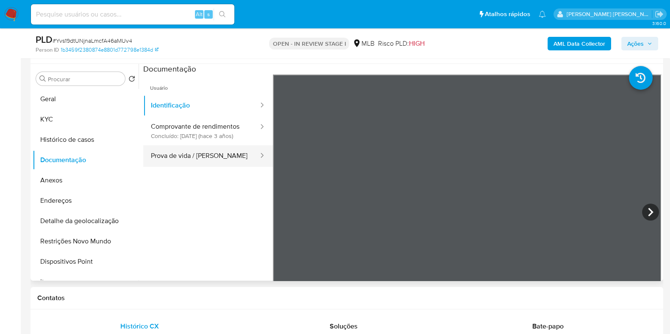
click at [216, 160] on button "Prova de vida / Selfie" at bounding box center [201, 156] width 116 height 22
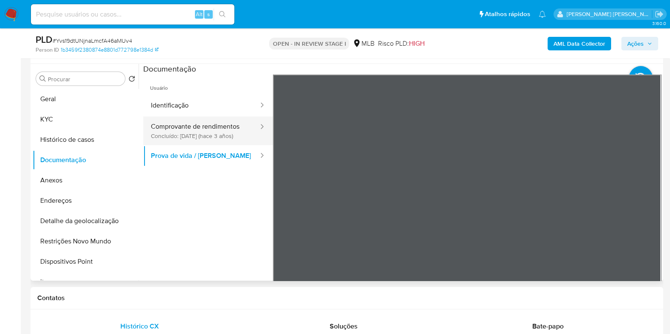
click at [215, 132] on button "Comprovante de rendimentos Concluído: 28/06/2022 (hace 3 años)" at bounding box center [201, 130] width 116 height 29
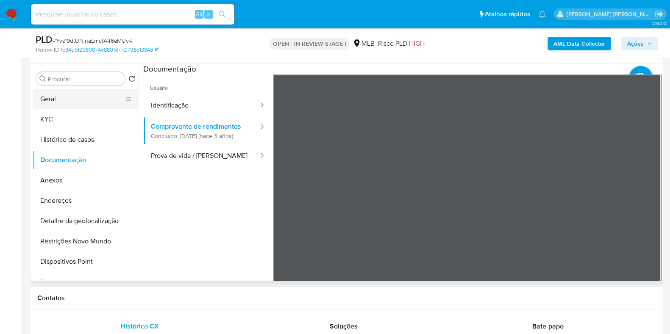
click at [96, 99] on button "Geral" at bounding box center [82, 99] width 99 height 20
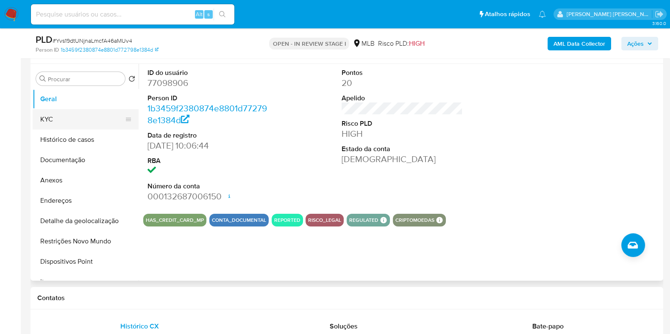
click at [95, 114] on button "KYC" at bounding box center [82, 119] width 99 height 20
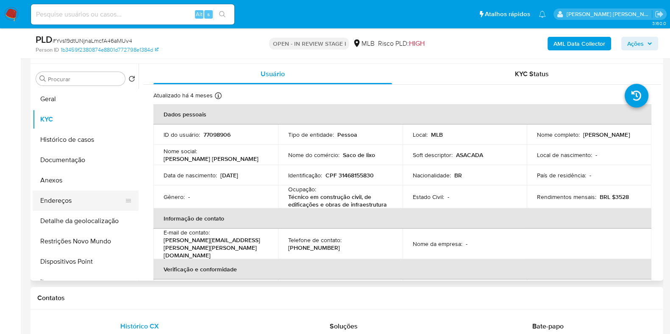
click at [97, 196] on button "Endereços" at bounding box center [82, 201] width 99 height 20
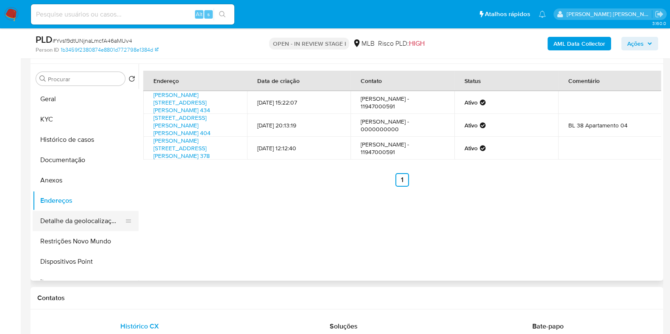
click at [99, 223] on button "Detalhe da geolocalização" at bounding box center [82, 221] width 99 height 20
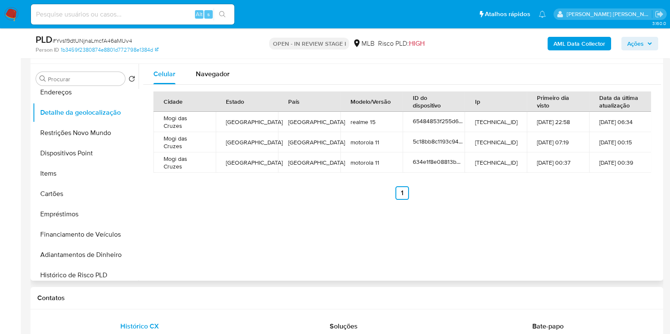
scroll to position [110, 0]
click at [222, 72] on span "Navegador" at bounding box center [213, 74] width 34 height 10
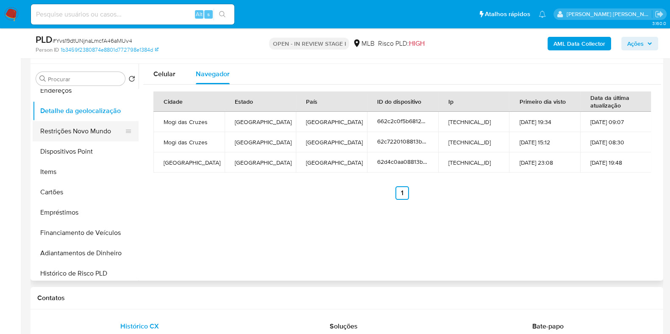
click at [94, 132] on button "Restrições Novo Mundo" at bounding box center [82, 131] width 99 height 20
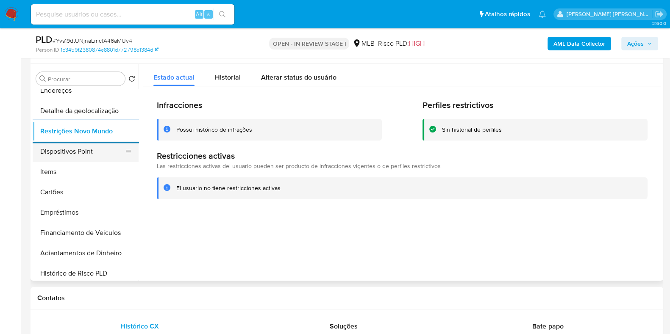
click at [102, 150] on button "Dispositivos Point" at bounding box center [82, 151] width 99 height 20
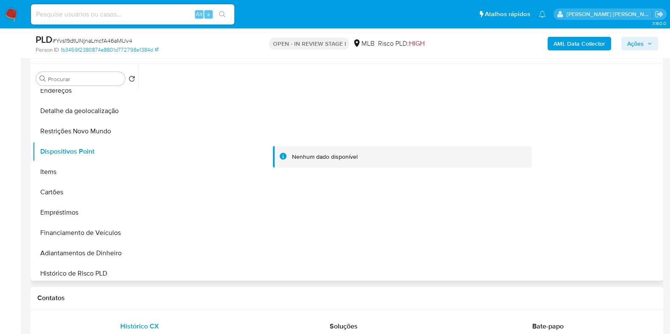
scroll to position [0, 0]
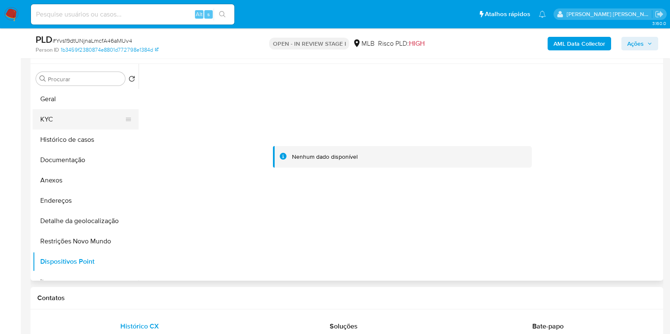
click at [112, 120] on button "KYC" at bounding box center [82, 119] width 99 height 20
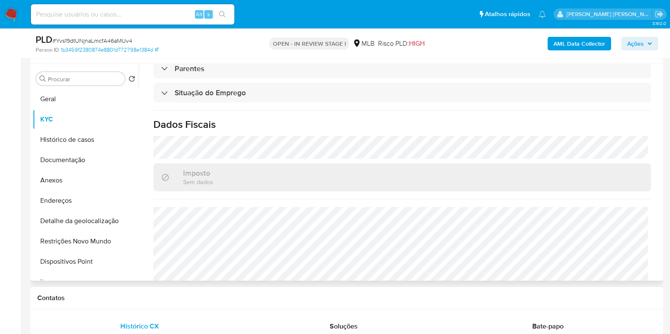
scroll to position [370, 0]
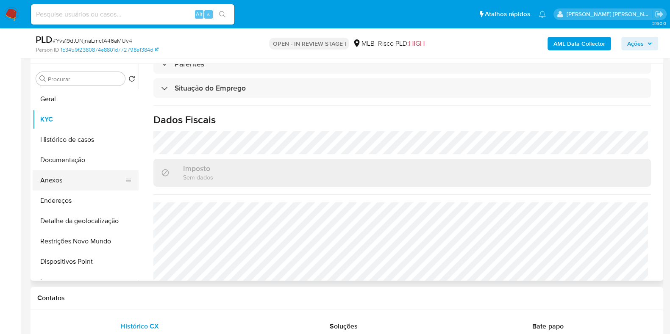
click at [93, 179] on button "Anexos" at bounding box center [82, 180] width 99 height 20
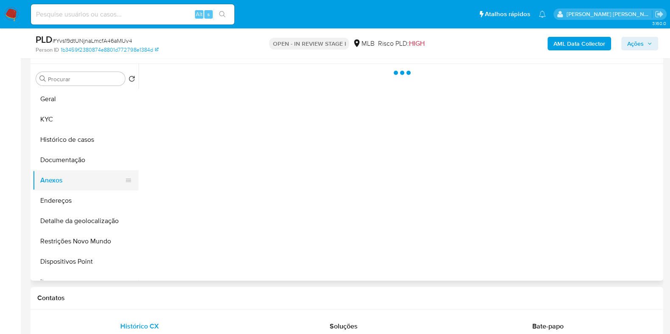
scroll to position [0, 0]
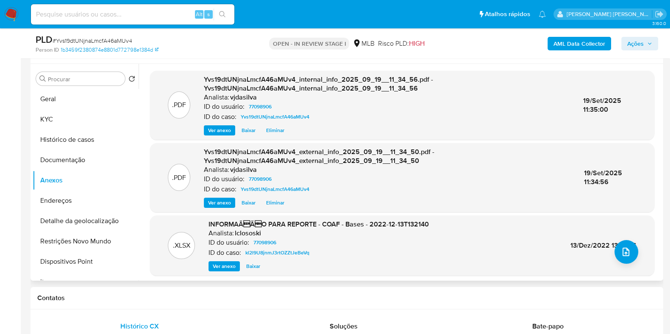
click at [577, 248] on span "13/Dez/2022 13:21:56" at bounding box center [603, 246] width 66 height 10
drag, startPoint x: 569, startPoint y: 246, endPoint x: 609, endPoint y: 246, distance: 39.8
click at [609, 246] on span "13/Dez/2022 13:21:56" at bounding box center [603, 246] width 66 height 10
copy span "13/Dez/2022"
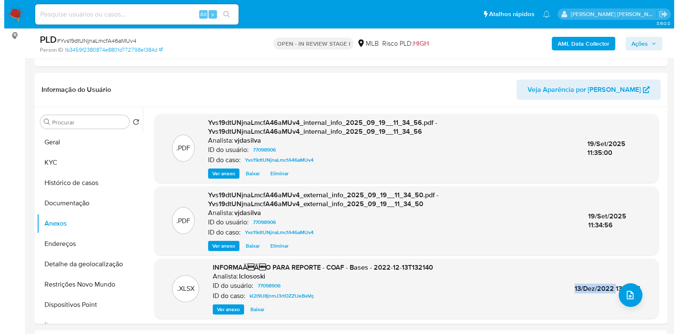
scroll to position [122, 0]
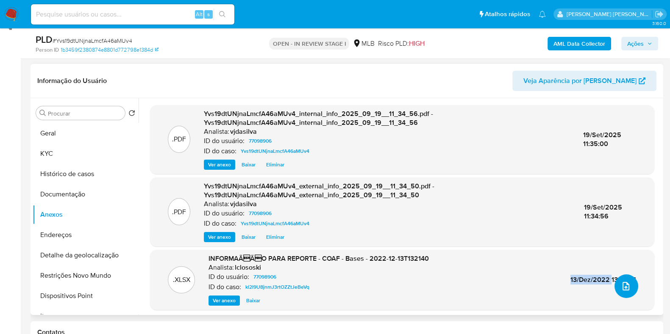
click at [619, 279] on button "upload-file" at bounding box center [626, 286] width 24 height 24
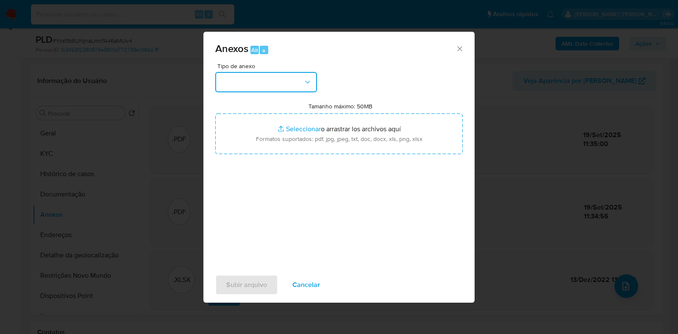
click at [309, 80] on icon "button" at bounding box center [307, 82] width 8 height 8
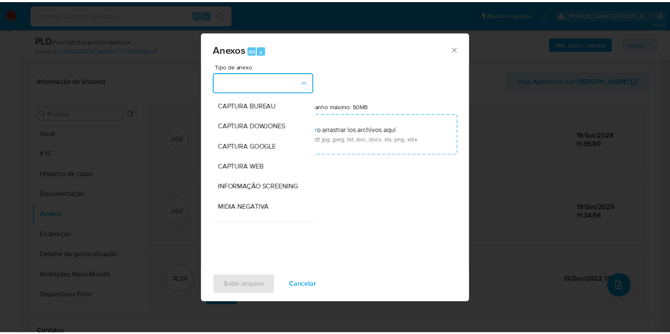
scroll to position [130, 0]
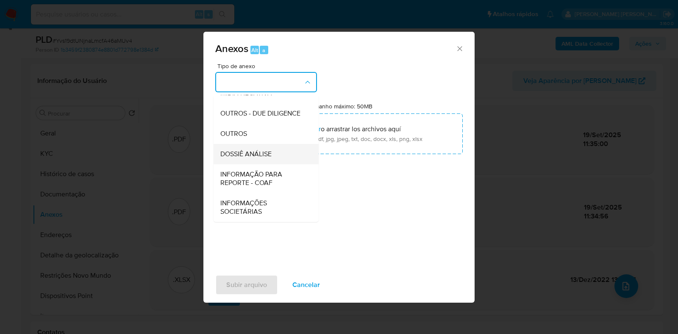
click at [277, 155] on div "DOSSIÊ ANÁLISE" at bounding box center [263, 154] width 86 height 20
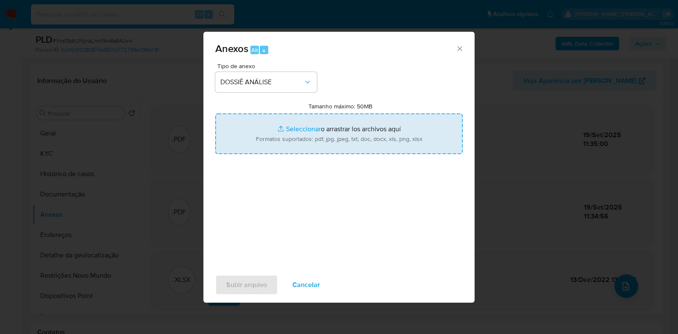
type input "C:\fakepath\SAR - XXXX - CPF 31468155830 - ROBERTA LIANA SANTOS (1).pdf"
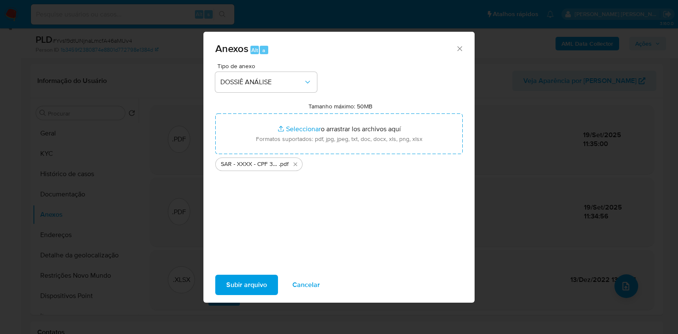
click at [251, 282] on span "Subir arquivo" at bounding box center [246, 285] width 41 height 19
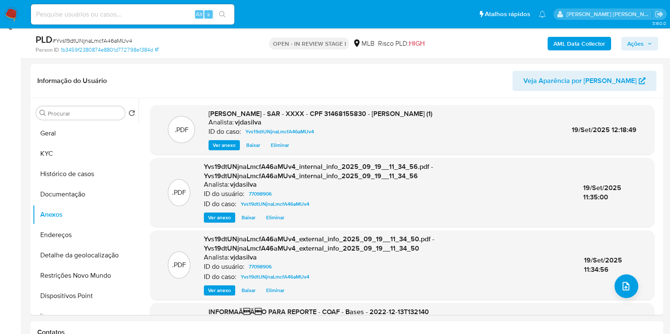
click at [632, 37] on span "Ações" at bounding box center [635, 44] width 17 height 14
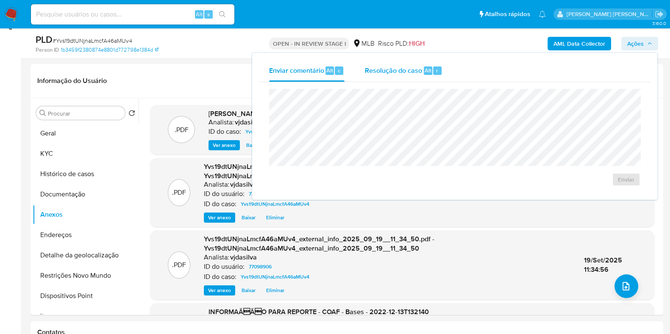
click at [407, 71] on span "Resolução do caso" at bounding box center [393, 70] width 57 height 10
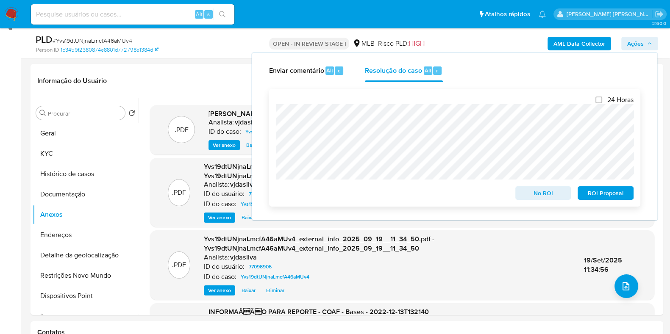
click at [600, 194] on span "ROI Proposal" at bounding box center [605, 193] width 44 height 12
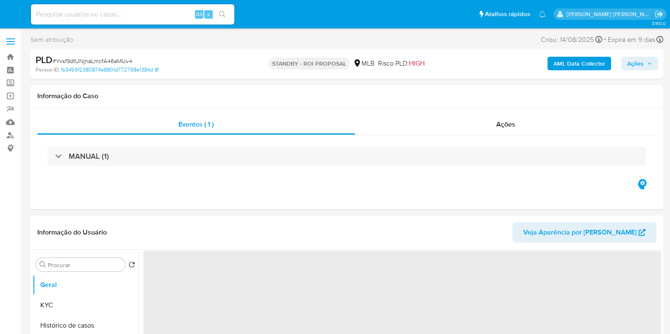
select select "10"
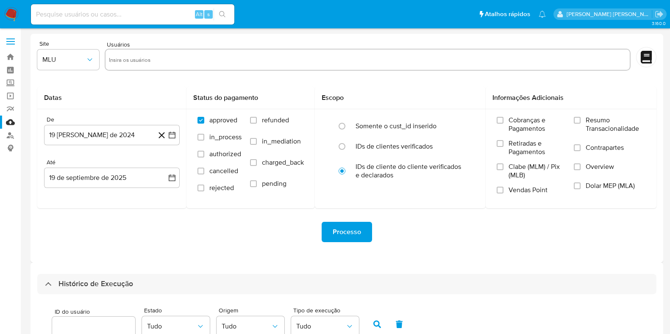
select select "10"
